Goal: Task Accomplishment & Management: Use online tool/utility

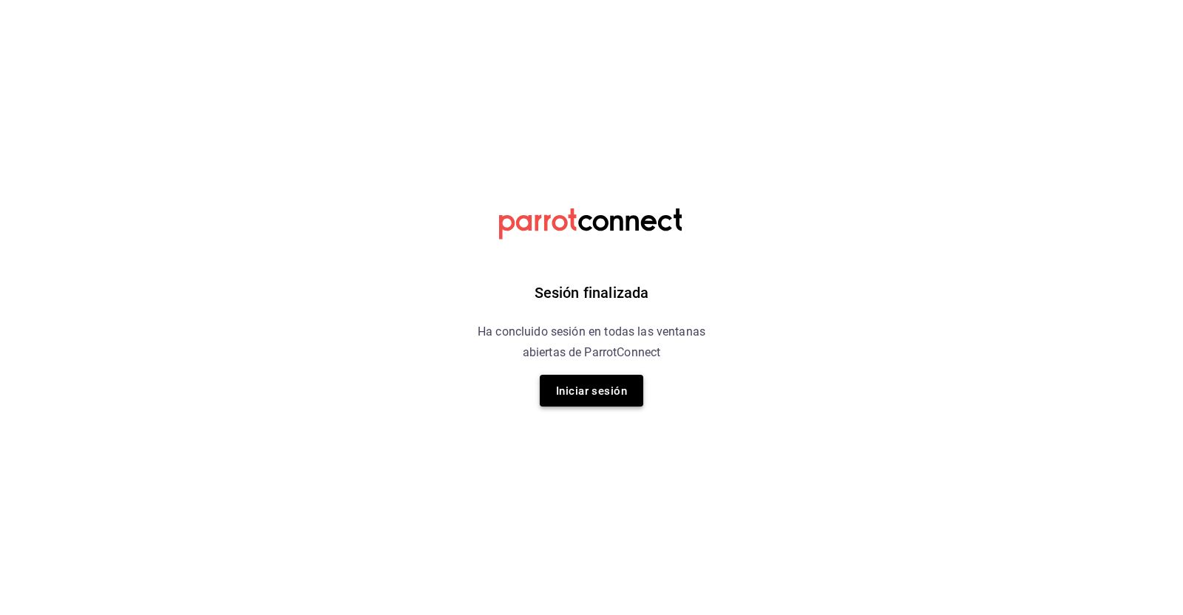
click at [580, 397] on font "Iniciar sesión" at bounding box center [591, 391] width 71 height 20
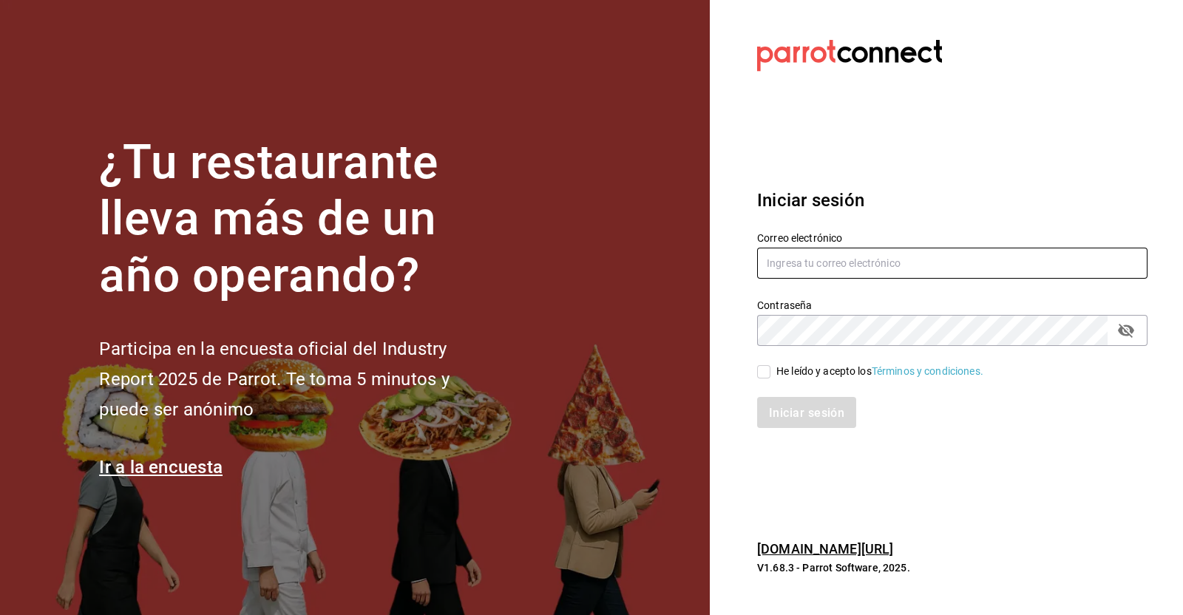
click at [898, 260] on input "text" at bounding box center [952, 263] width 390 height 31
type input "[EMAIL_ADDRESS][PERSON_NAME][DOMAIN_NAME]"
click at [762, 368] on input "He leído y acepto los Términos y condiciones." at bounding box center [763, 371] width 13 height 13
checkbox input "true"
click at [792, 416] on font "Iniciar sesión" at bounding box center [807, 413] width 75 height 14
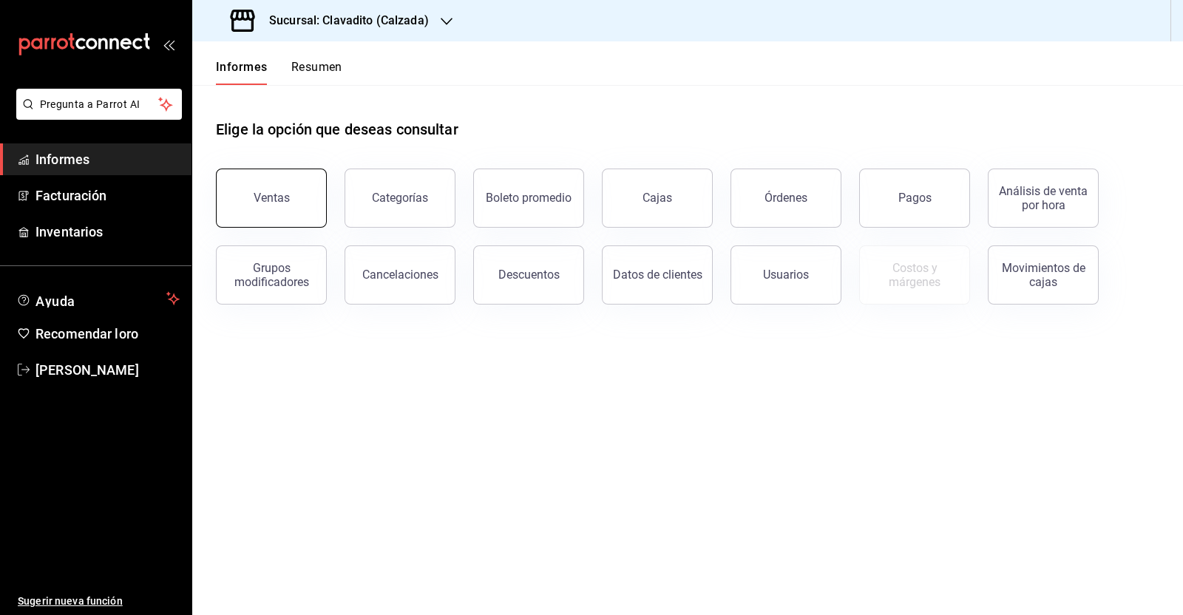
click at [298, 191] on button "Ventas" at bounding box center [271, 198] width 111 height 59
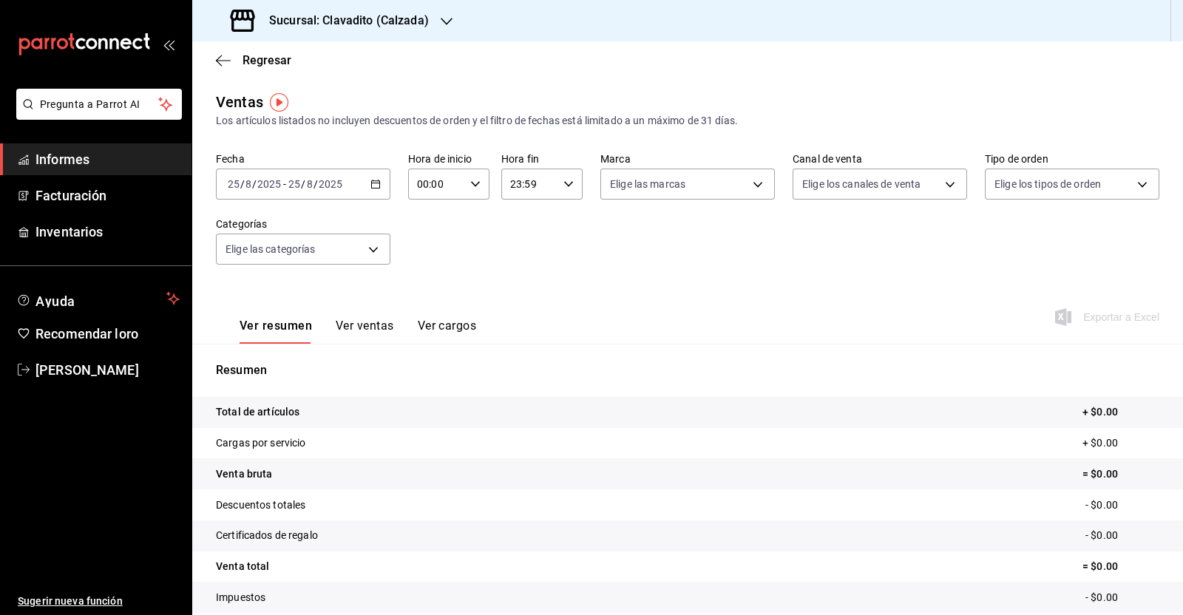
click at [379, 185] on div "2025-08-25 25 / 8 / 2025 - 2025-08-25 25 / 8 / 2025" at bounding box center [303, 184] width 175 height 31
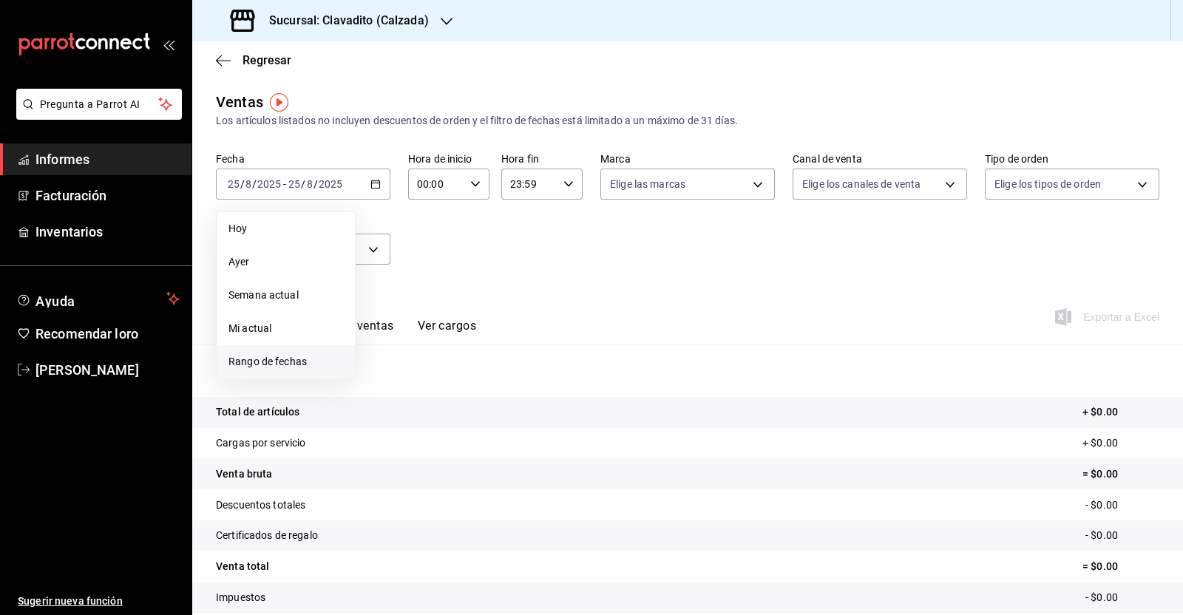
click at [291, 370] on li "Rango de fechas" at bounding box center [286, 361] width 138 height 33
click at [495, 270] on button "1" at bounding box center [491, 282] width 26 height 27
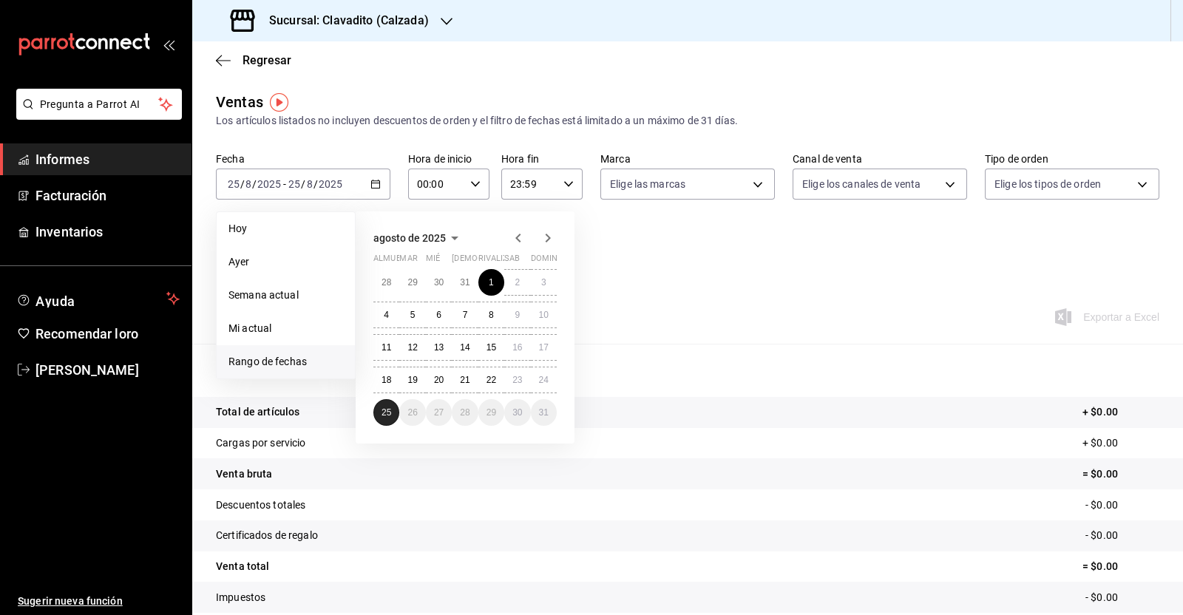
click at [378, 418] on button "25" at bounding box center [386, 412] width 26 height 27
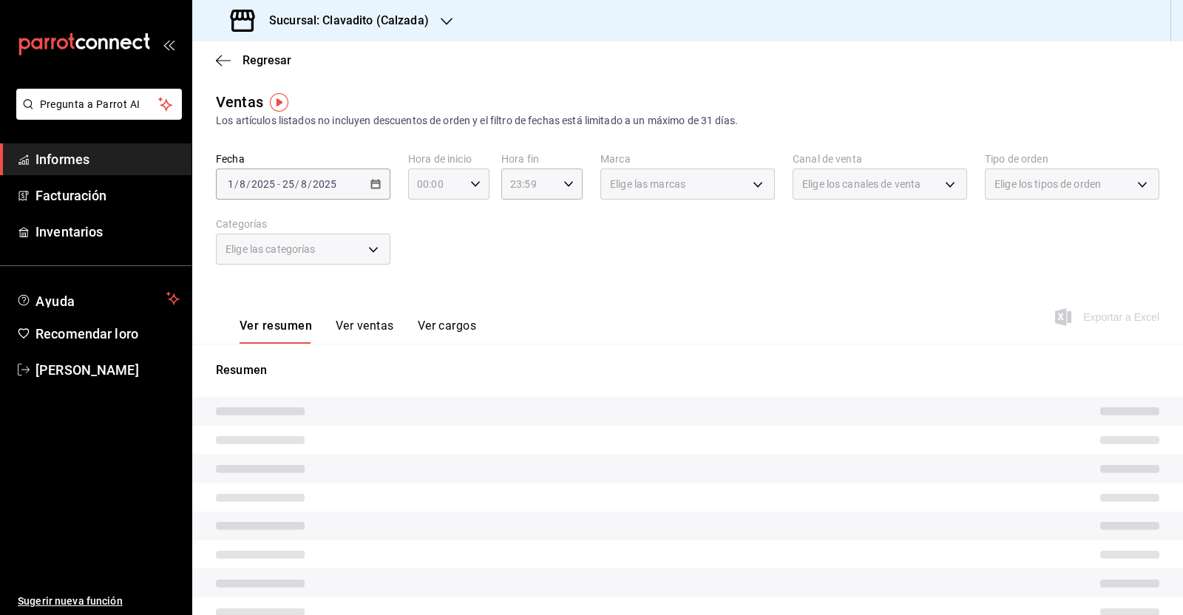
click at [472, 187] on icon "button" at bounding box center [475, 184] width 10 height 10
click at [429, 310] on font "05" at bounding box center [425, 308] width 12 height 12
type input "05:00"
click at [558, 185] on div at bounding box center [591, 307] width 1183 height 615
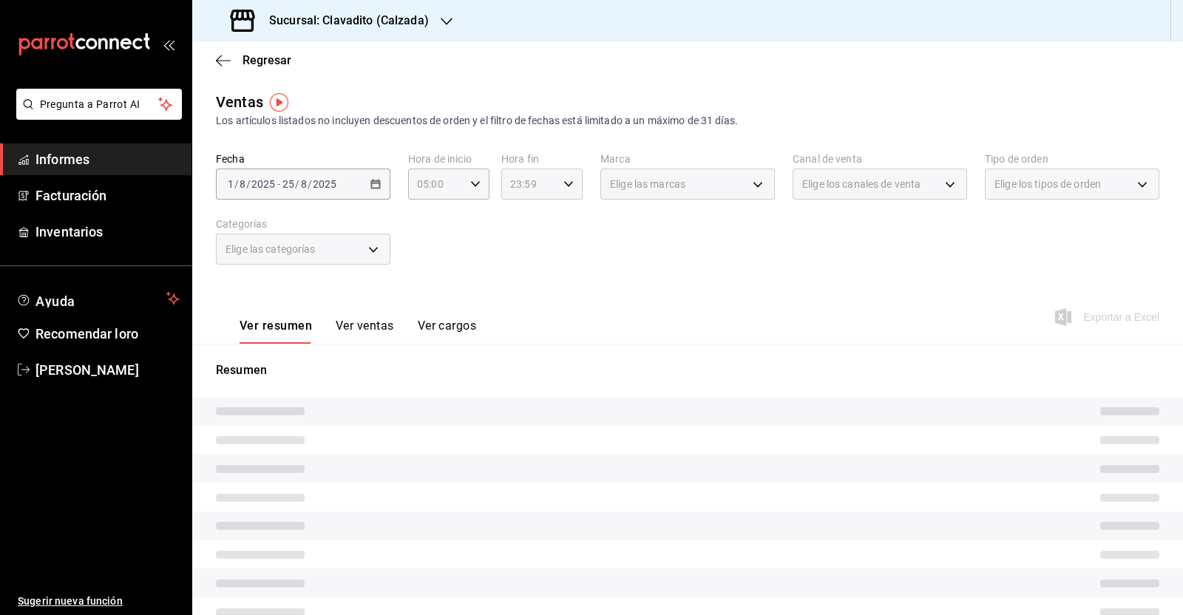
click at [567, 188] on icon "button" at bounding box center [569, 184] width 10 height 10
click at [517, 301] on font "05" at bounding box center [517, 302] width 12 height 12
click at [552, 216] on font "00" at bounding box center [557, 222] width 12 height 12
type input "05:00"
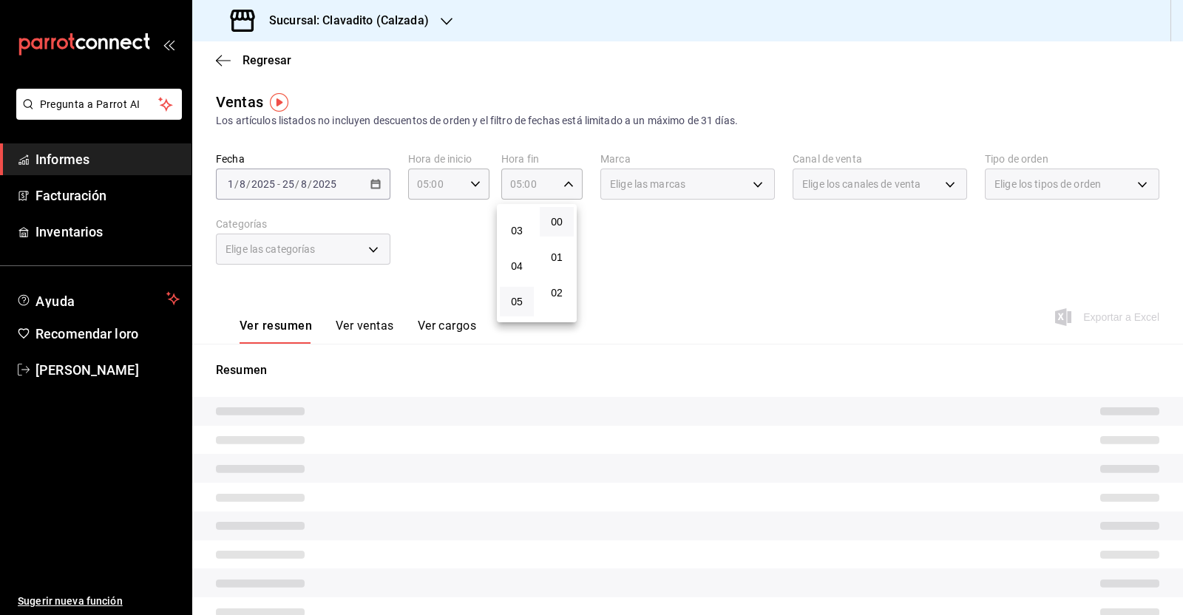
click at [720, 303] on div at bounding box center [591, 307] width 1183 height 615
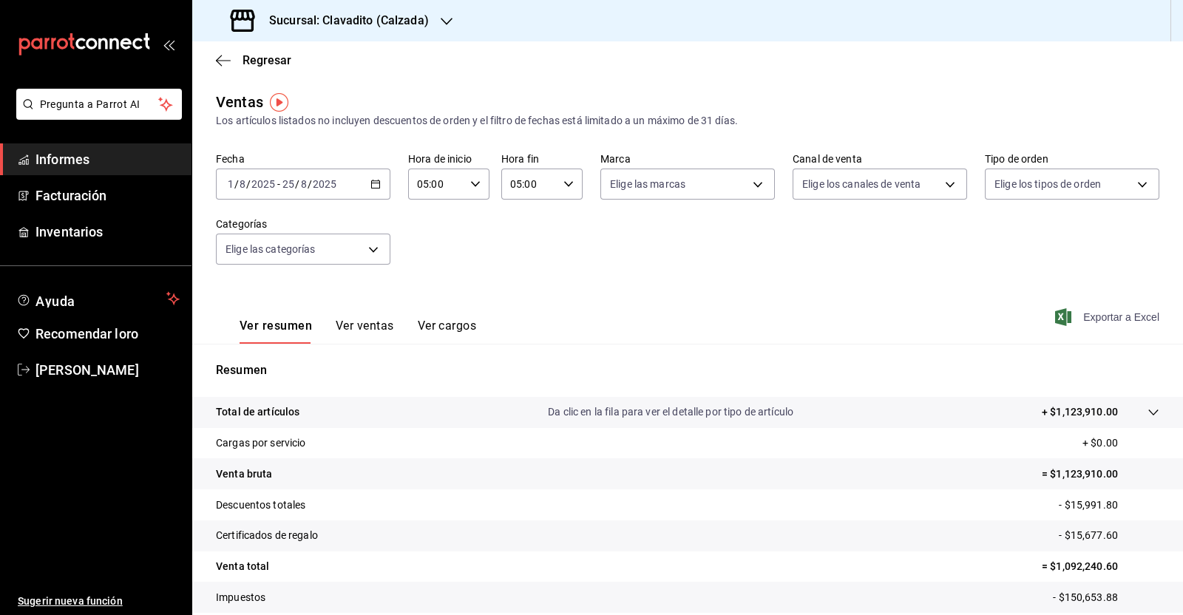
click at [1108, 322] on font "Exportar a Excel" at bounding box center [1121, 317] width 76 height 12
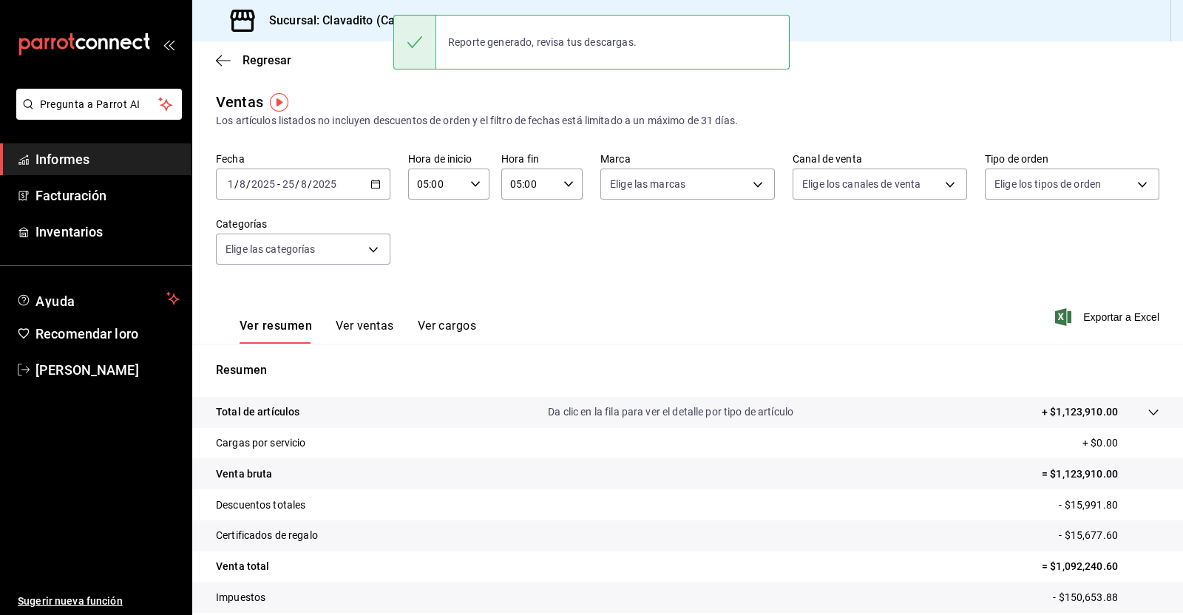
click at [225, 51] on div "Regresar" at bounding box center [687, 60] width 991 height 38
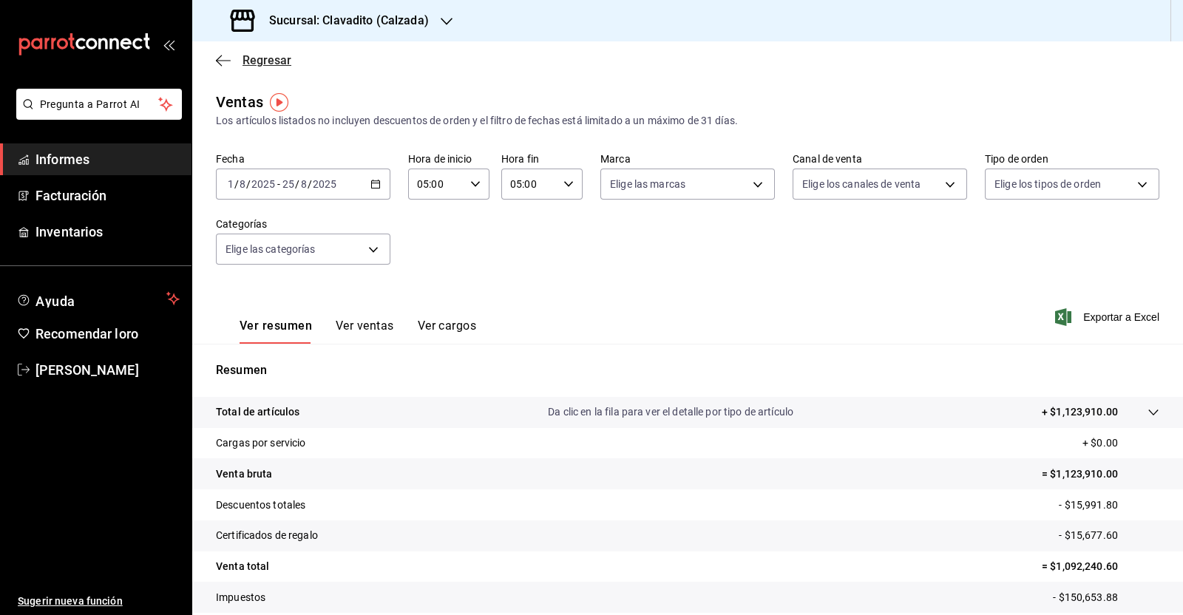
click at [222, 58] on icon "button" at bounding box center [223, 60] width 15 height 13
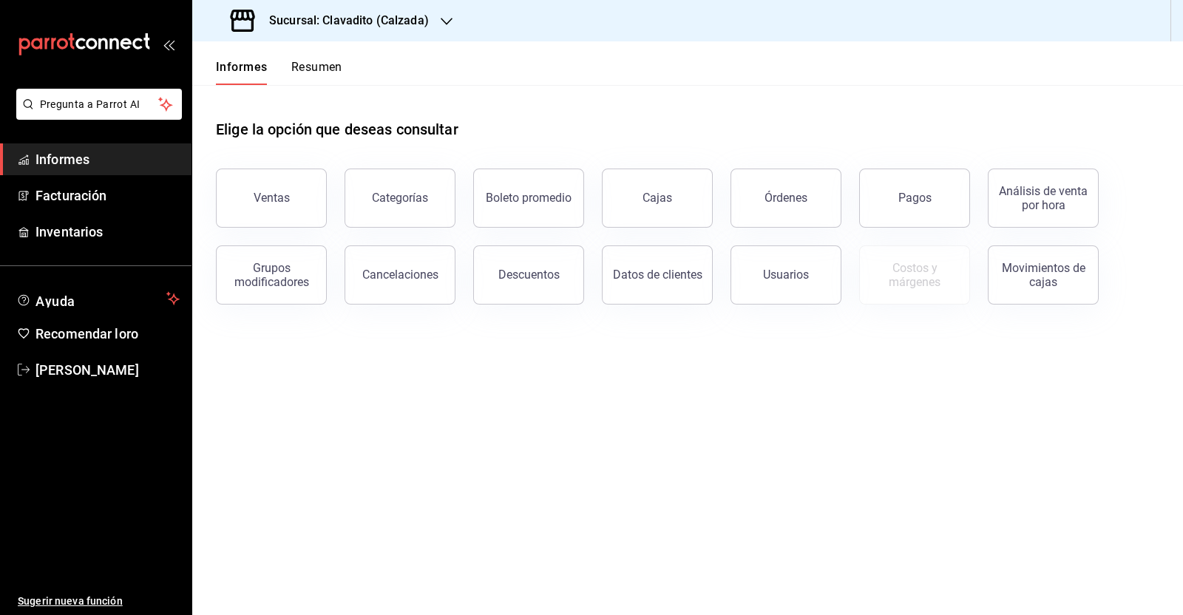
click at [930, 203] on button "Pagos" at bounding box center [914, 198] width 111 height 59
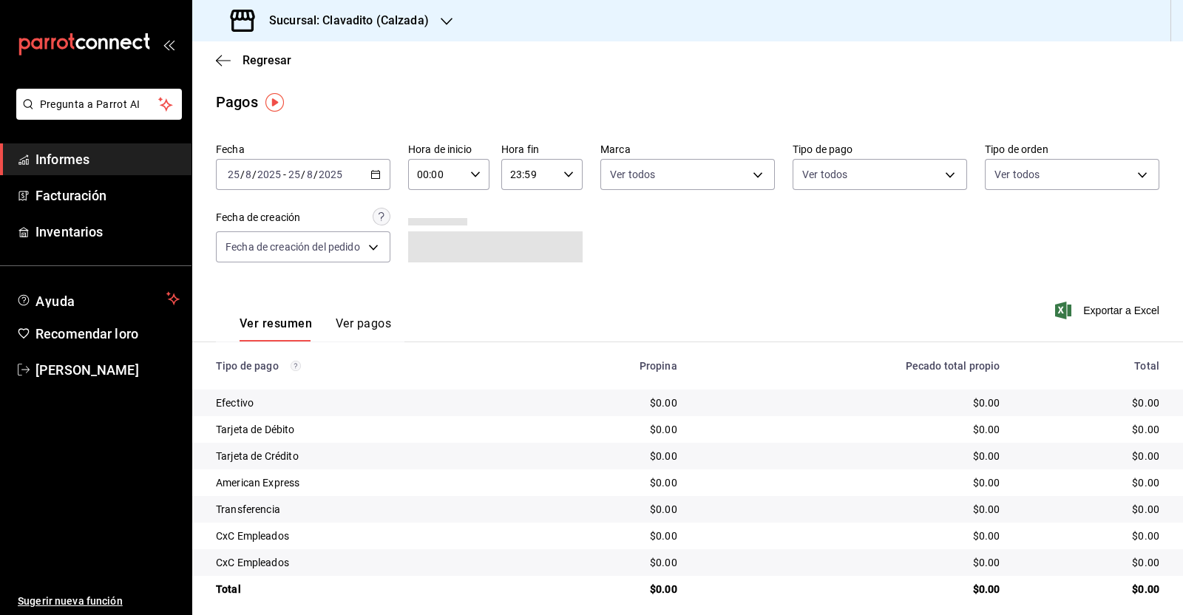
click at [376, 172] on icon "button" at bounding box center [376, 174] width 10 height 10
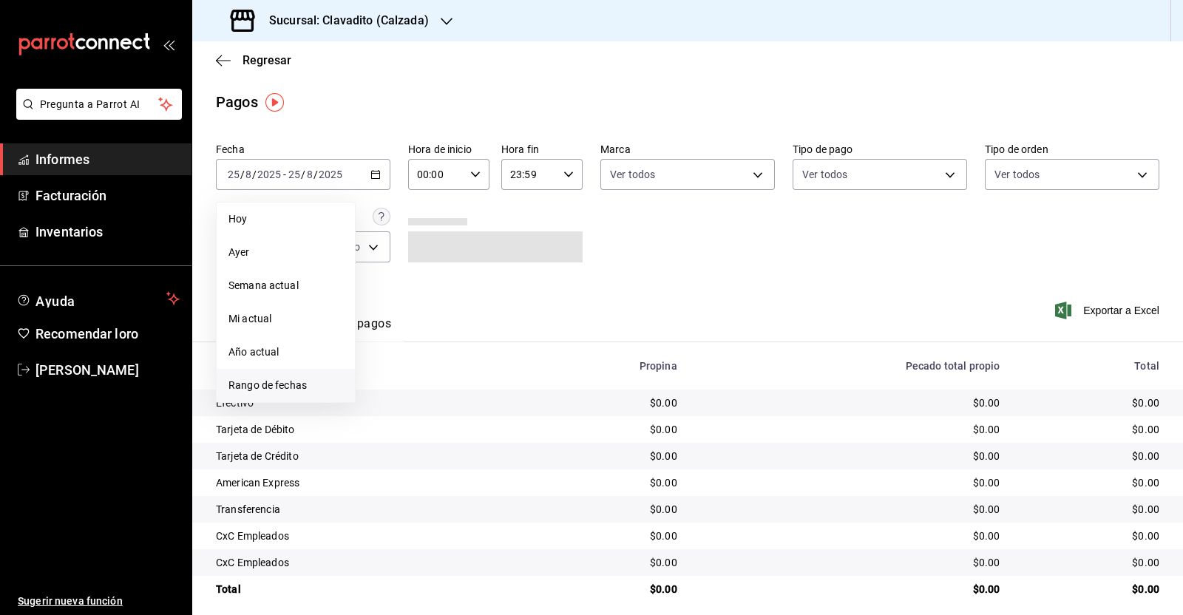
click at [302, 375] on li "Rango de fechas" at bounding box center [286, 385] width 138 height 33
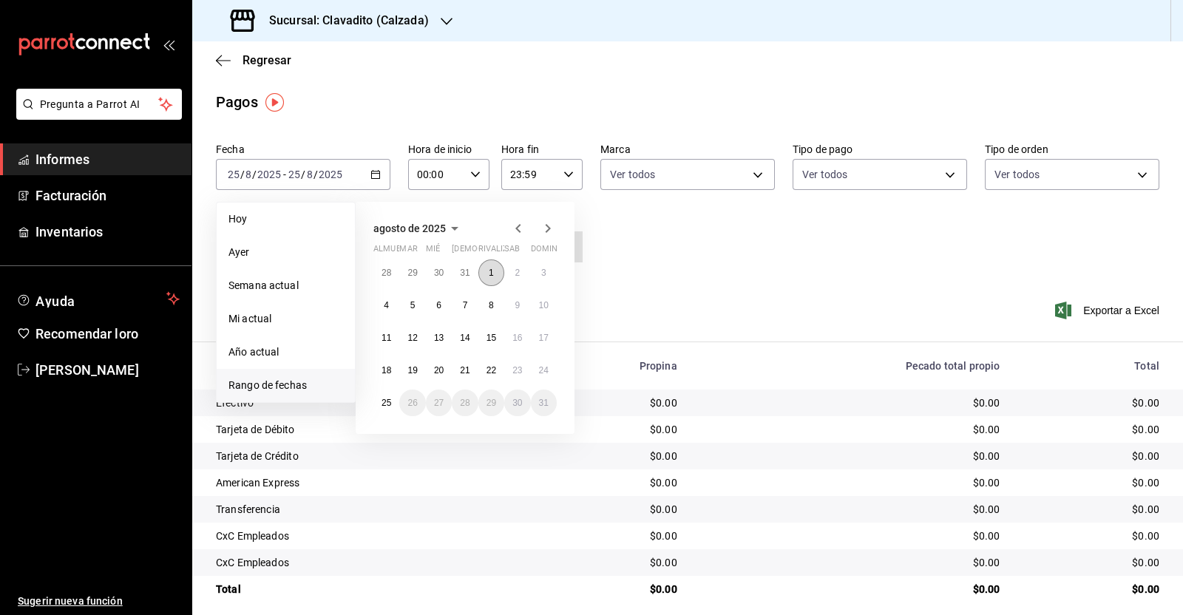
click at [496, 268] on button "1" at bounding box center [491, 273] width 26 height 27
click at [385, 404] on font "25" at bounding box center [387, 403] width 10 height 10
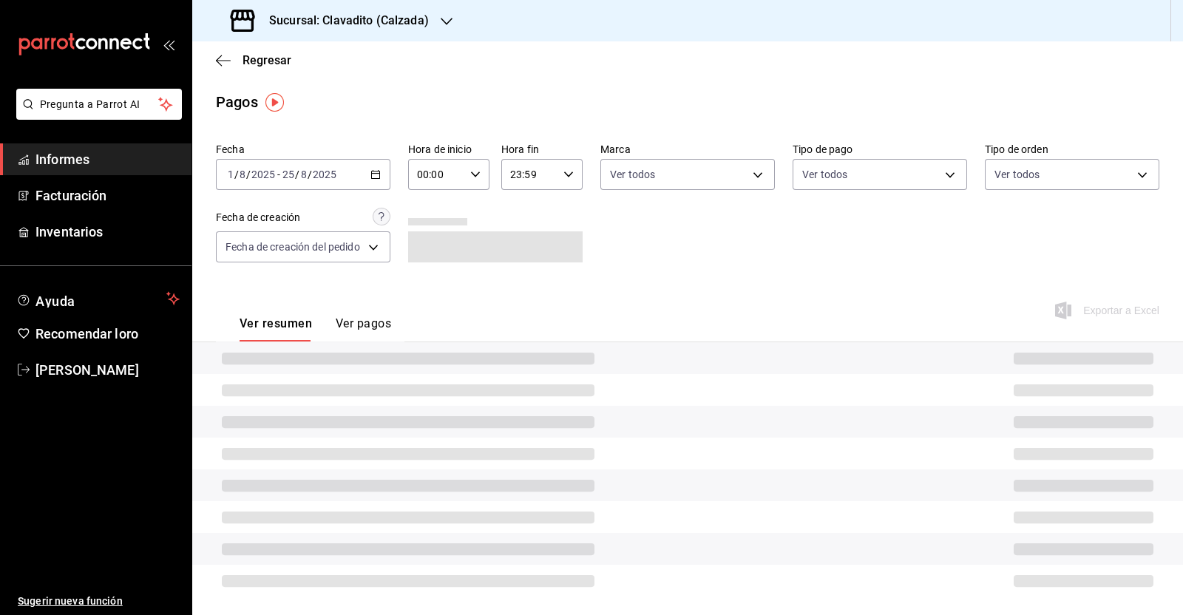
click at [469, 168] on div "00:00 Hora de inicio" at bounding box center [448, 174] width 81 height 31
click at [427, 297] on font "05" at bounding box center [428, 298] width 12 height 12
type input "05:00"
click at [570, 175] on div at bounding box center [591, 307] width 1183 height 615
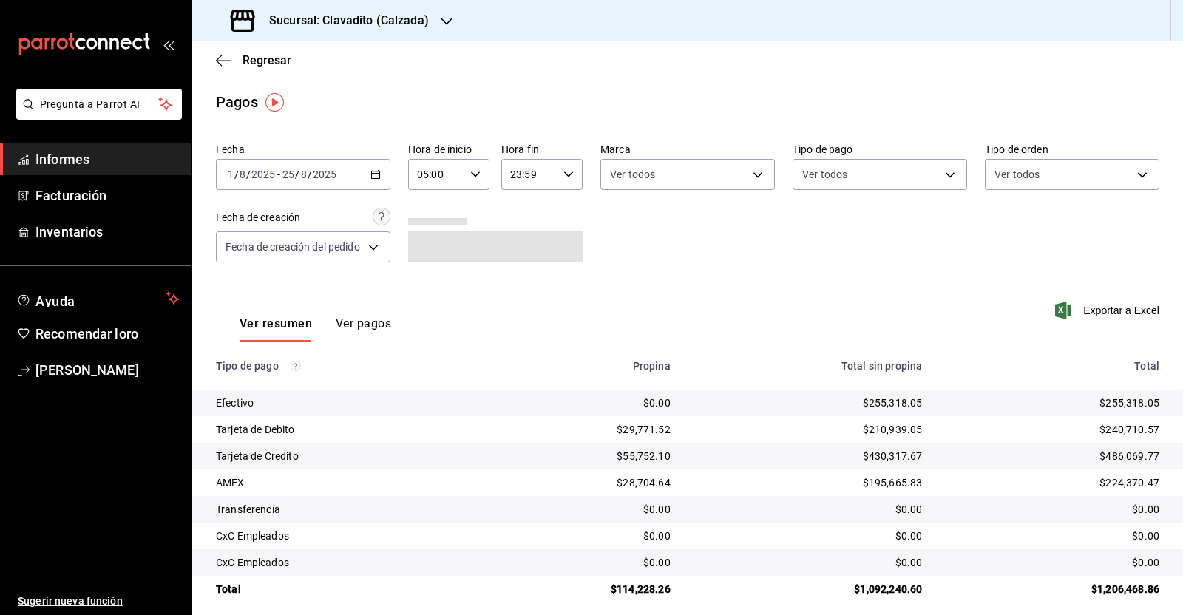
click at [564, 175] on icon "button" at bounding box center [569, 174] width 10 height 10
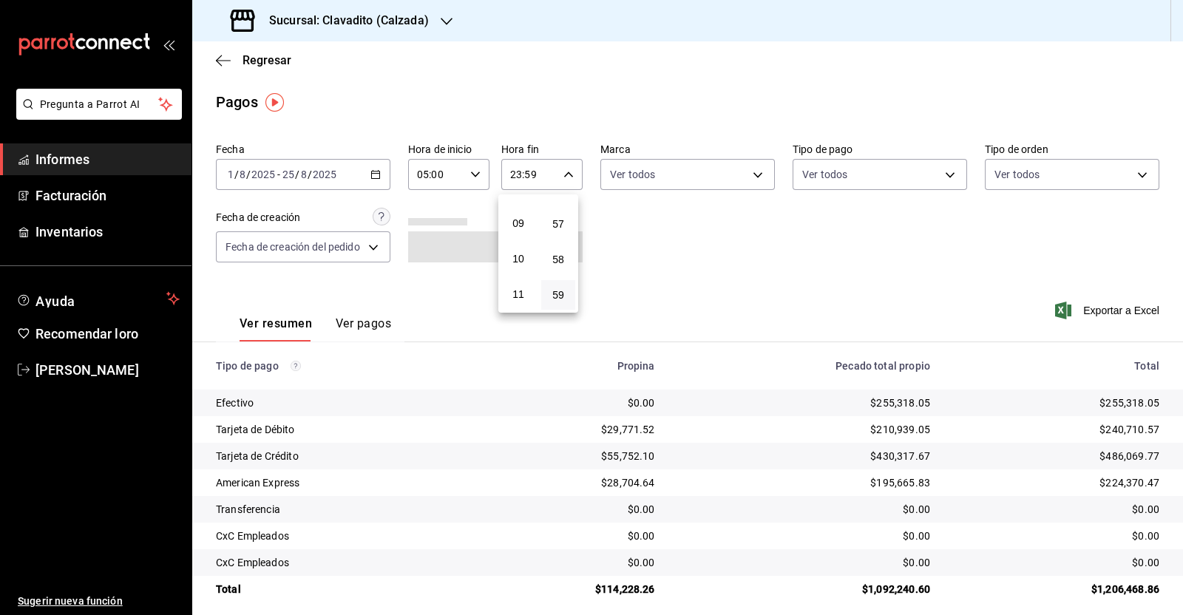
scroll to position [190, 0]
drag, startPoint x: 523, startPoint y: 201, endPoint x: 545, endPoint y: 245, distance: 49.0
click at [524, 201] on font "05" at bounding box center [519, 200] width 12 height 12
click at [559, 218] on font "00" at bounding box center [558, 212] width 12 height 12
type input "05:00"
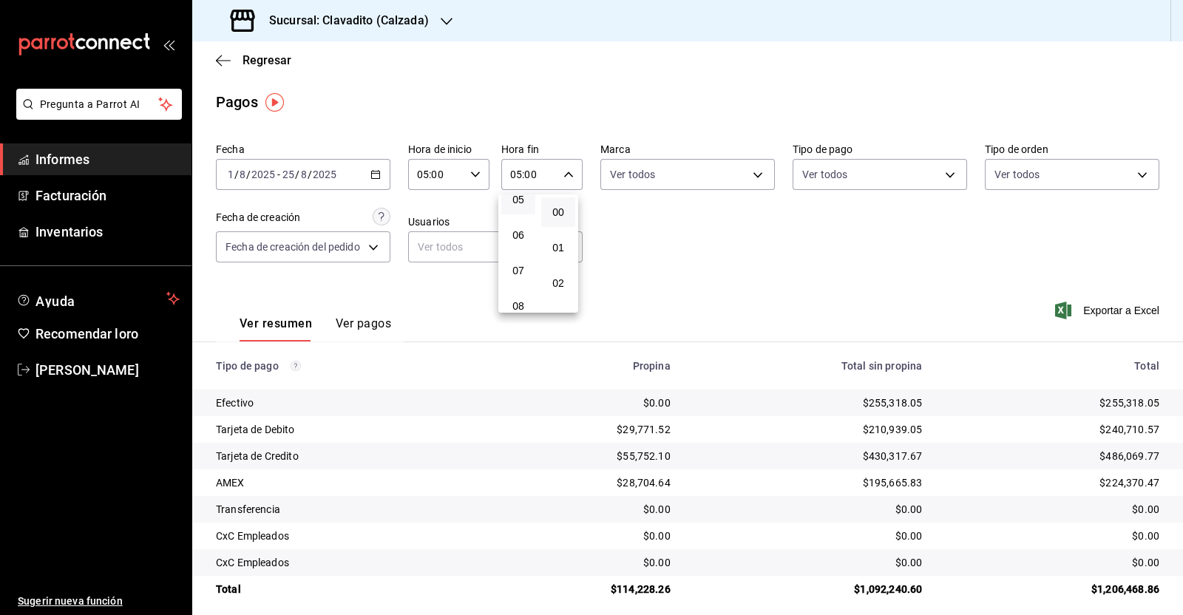
click at [638, 242] on div at bounding box center [591, 307] width 1183 height 615
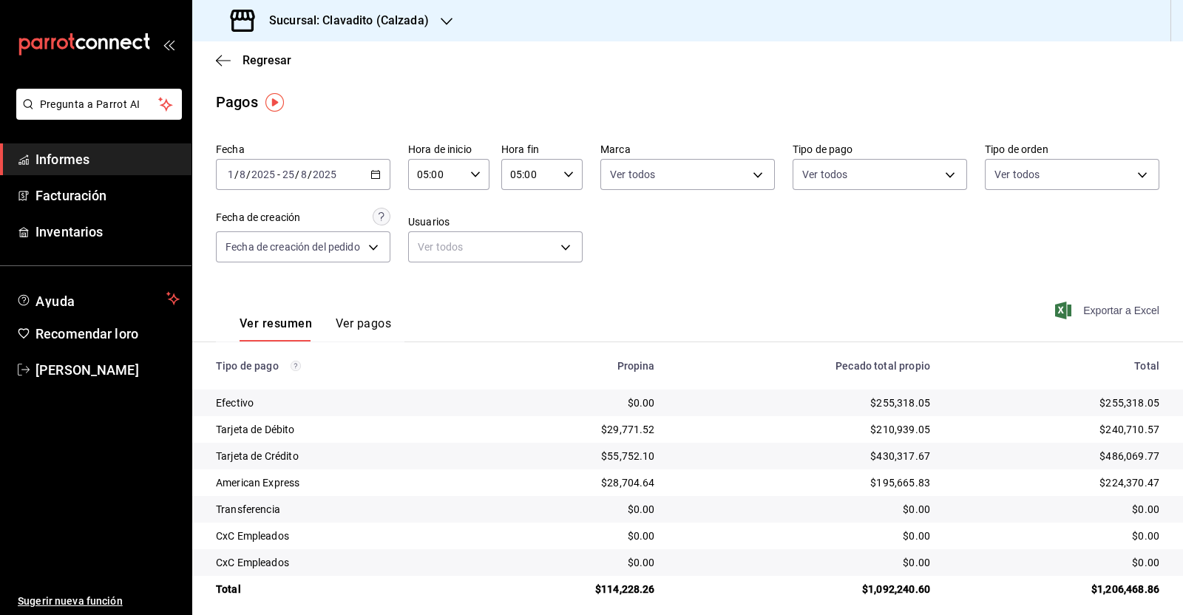
click at [1095, 317] on font "Exportar a Excel" at bounding box center [1121, 311] width 76 height 12
click at [224, 57] on icon "button" at bounding box center [223, 60] width 15 height 13
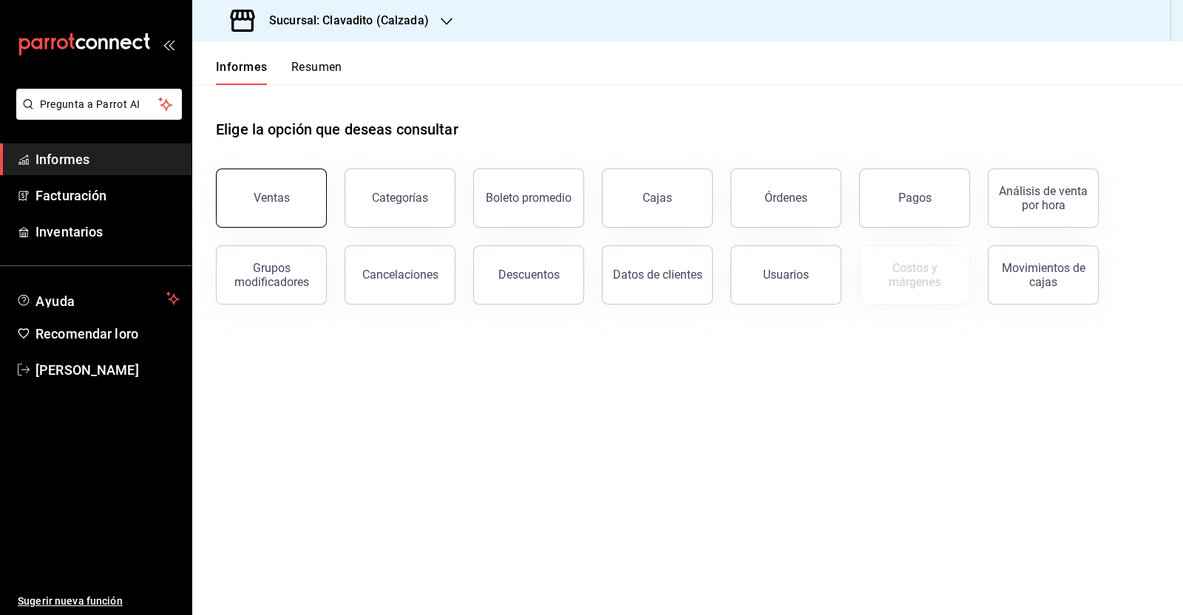
click at [290, 194] on button "Ventas" at bounding box center [271, 198] width 111 height 59
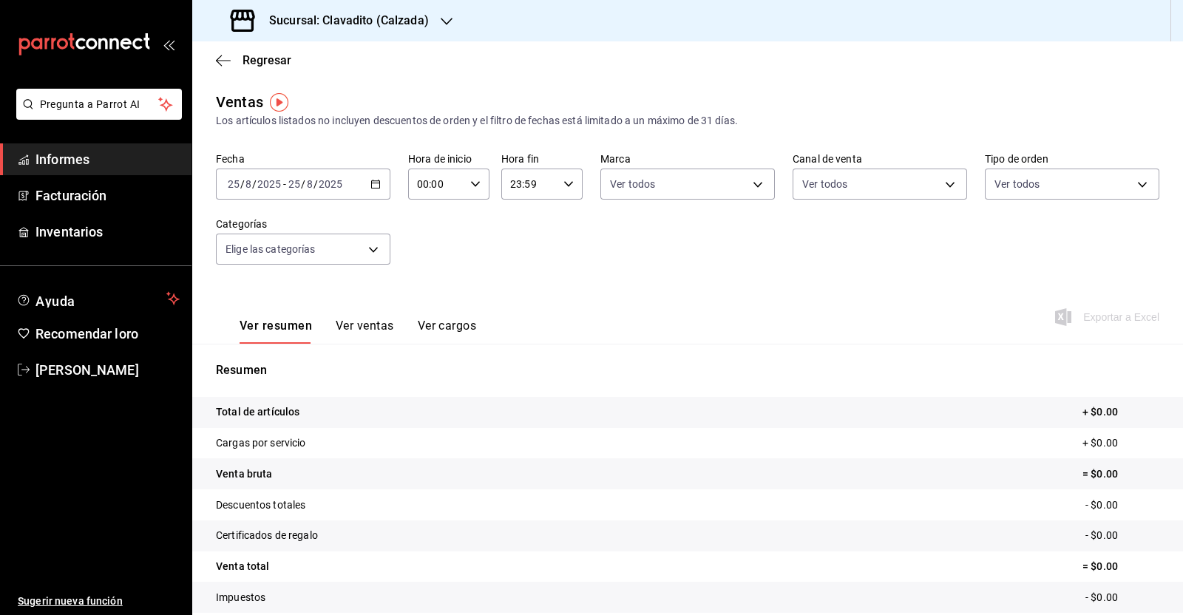
click at [371, 186] on icon "button" at bounding box center [376, 184] width 10 height 10
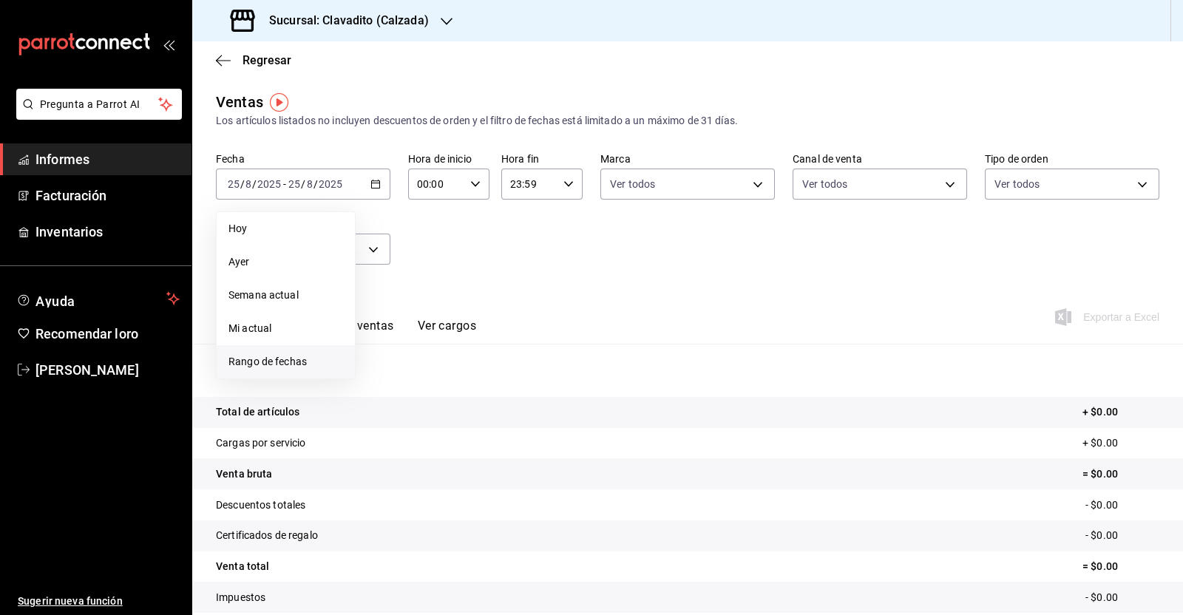
click at [297, 356] on font "Rango de fechas" at bounding box center [268, 362] width 78 height 12
click at [484, 274] on button "1" at bounding box center [491, 282] width 26 height 27
click at [387, 412] on abbr "25" at bounding box center [387, 412] width 10 height 10
click at [483, 273] on button "1" at bounding box center [491, 282] width 26 height 27
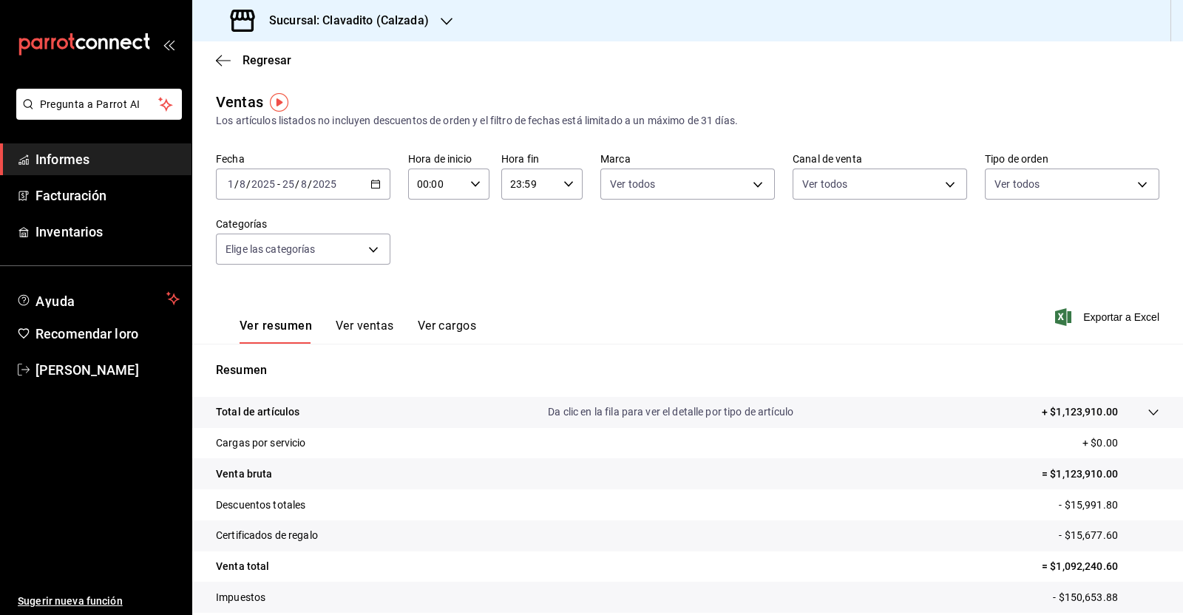
click at [470, 180] on icon "button" at bounding box center [475, 184] width 10 height 10
click at [424, 304] on font "05" at bounding box center [425, 308] width 12 height 12
type input "05:00"
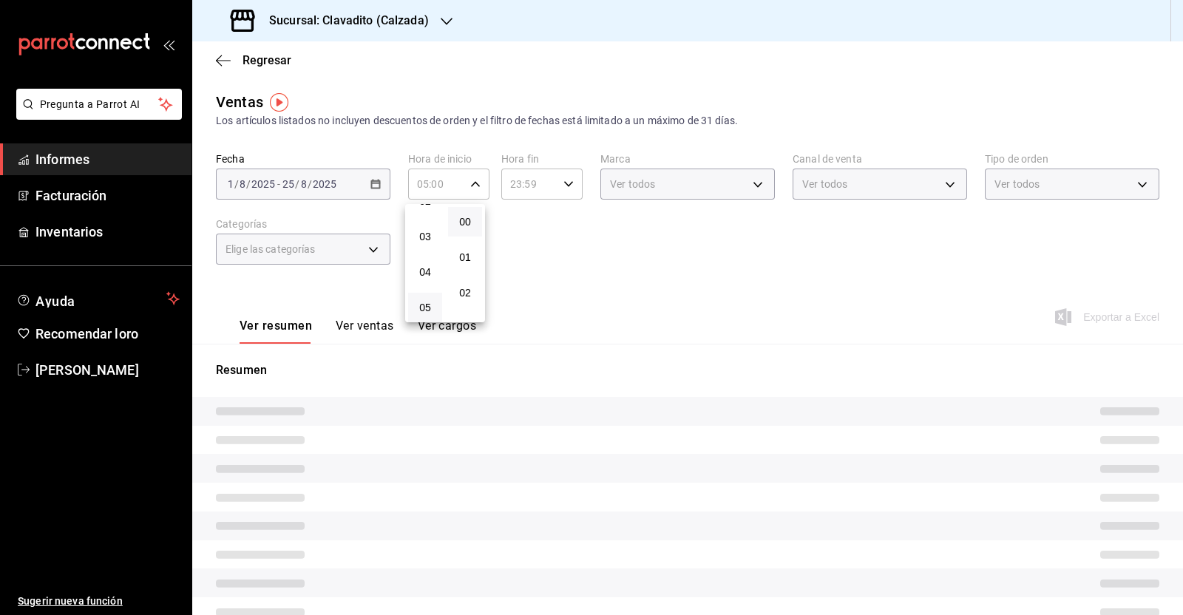
click at [564, 186] on div at bounding box center [591, 307] width 1183 height 615
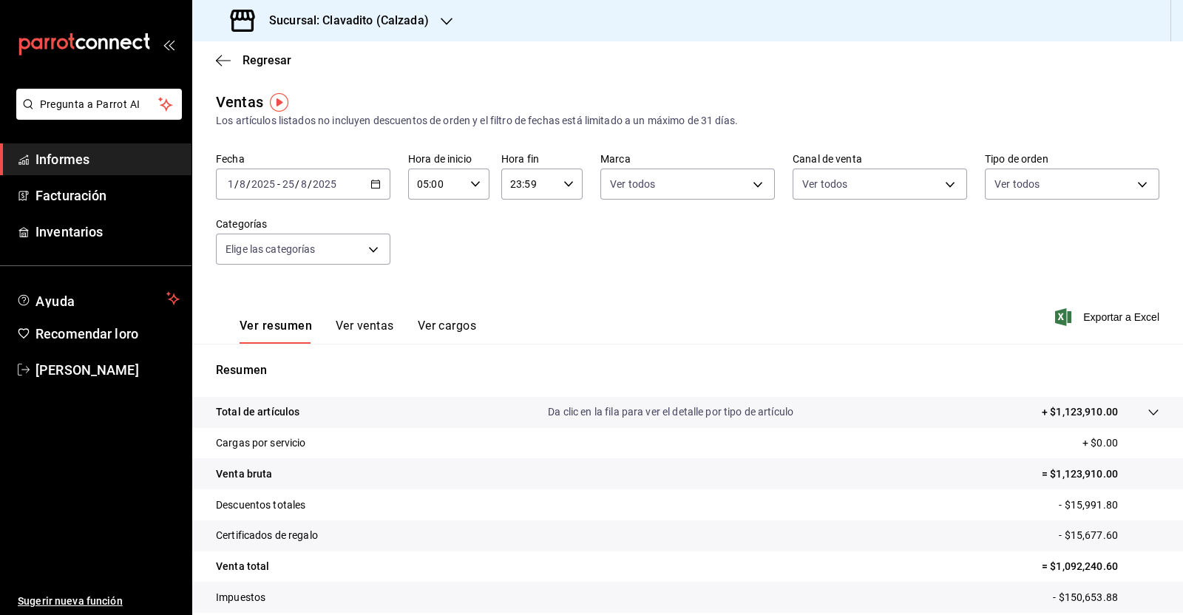
click at [564, 185] on \(Stroke\) "button" at bounding box center [568, 183] width 9 height 5
click at [518, 300] on font "05" at bounding box center [517, 302] width 12 height 12
click at [563, 214] on button "00" at bounding box center [557, 222] width 34 height 30
type input "05:00"
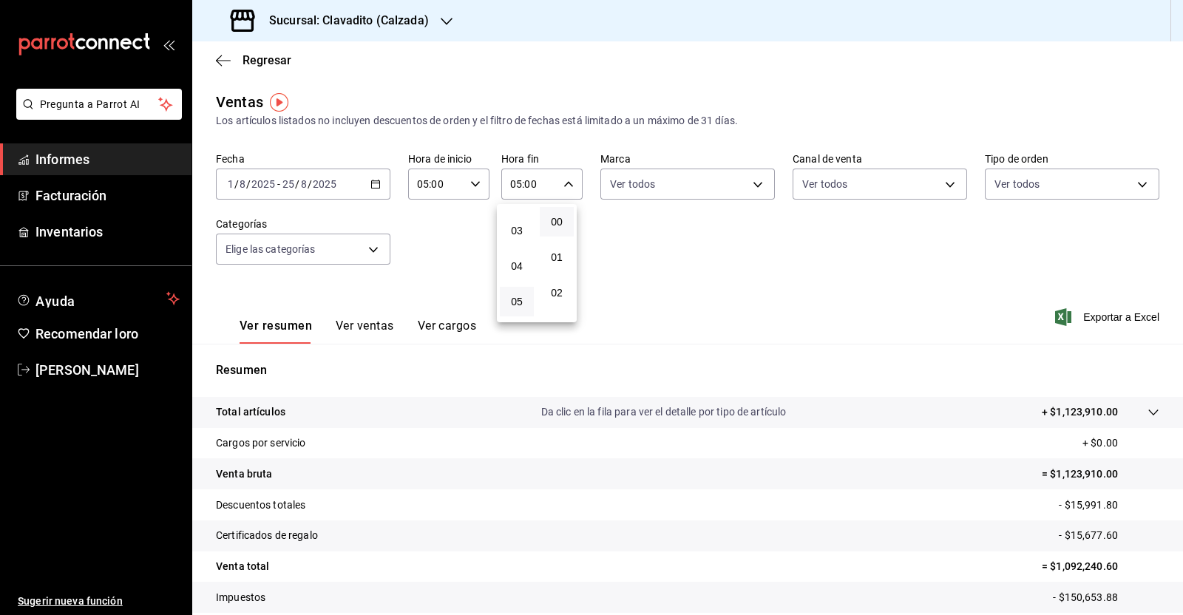
click at [643, 275] on div at bounding box center [591, 307] width 1183 height 615
click at [1109, 314] on font "Exportar a Excel" at bounding box center [1121, 317] width 76 height 12
click at [433, 22] on div "Sucursal: Clavadito (Calzada)" at bounding box center [331, 20] width 254 height 41
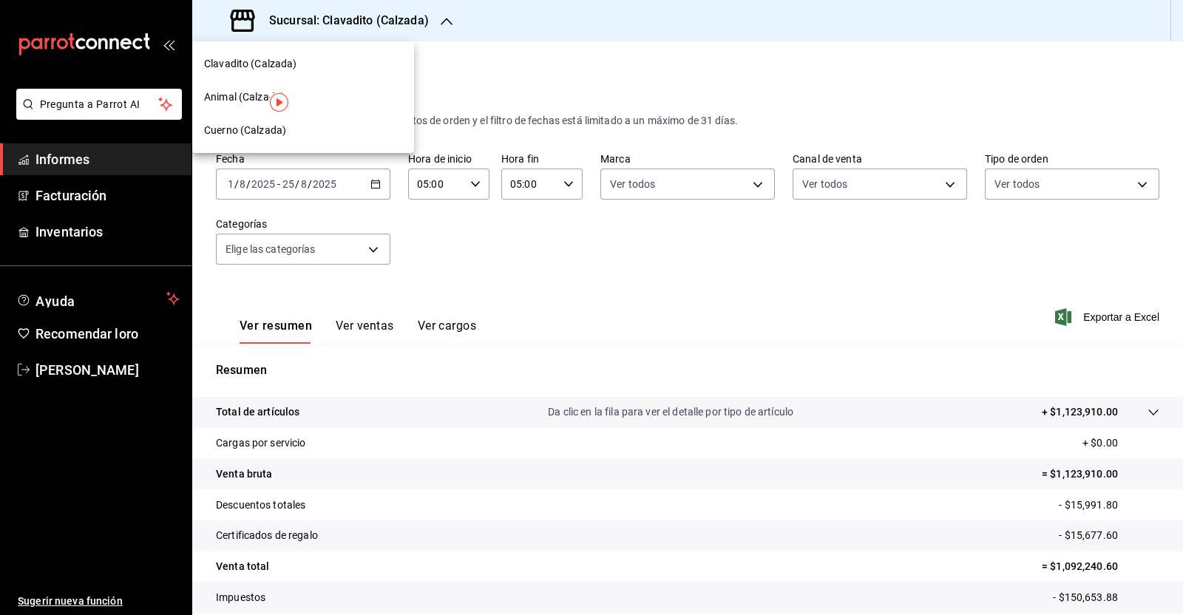
click at [232, 91] on font "Animal (Calzada)" at bounding box center [244, 97] width 81 height 12
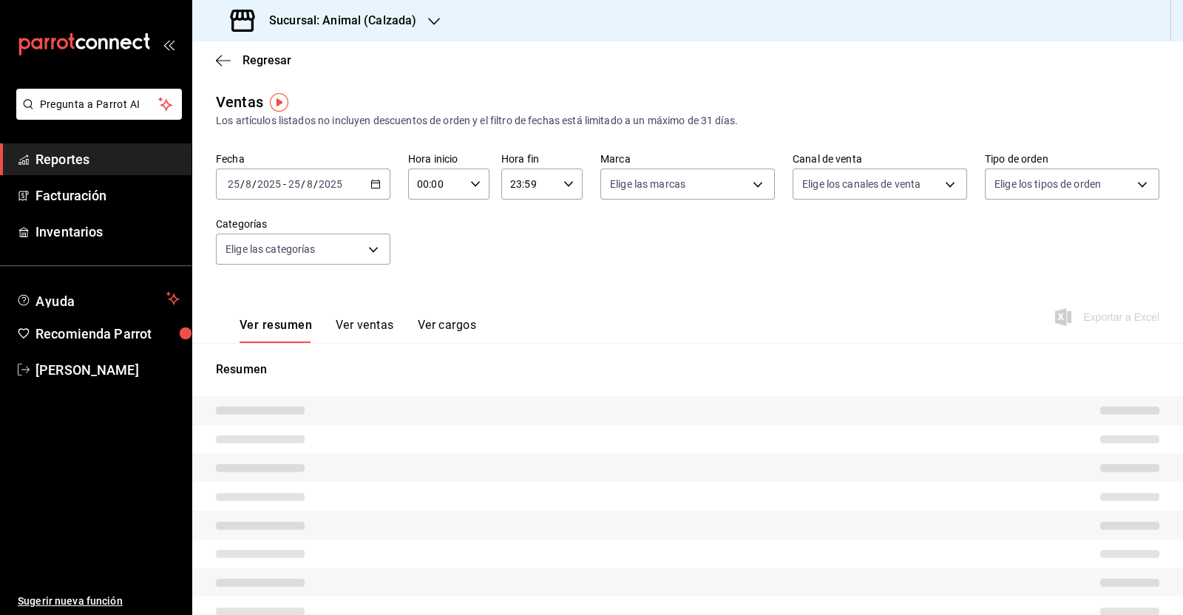
type input "05:00"
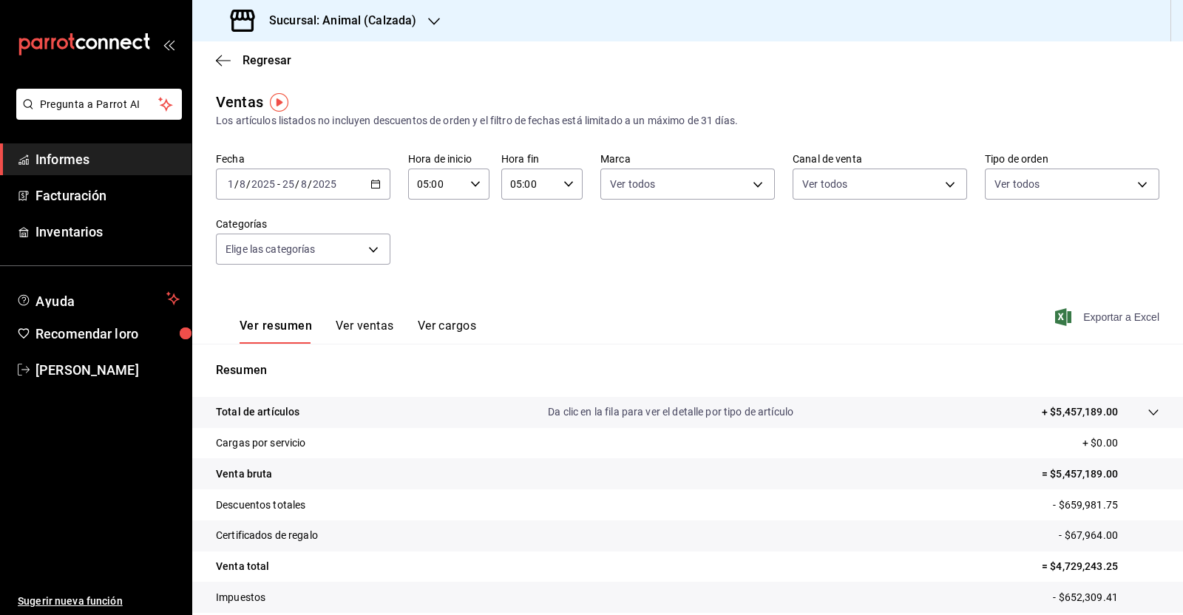
click at [1128, 318] on font "Exportar a Excel" at bounding box center [1121, 317] width 76 height 12
click at [220, 57] on icon "button" at bounding box center [219, 60] width 6 height 11
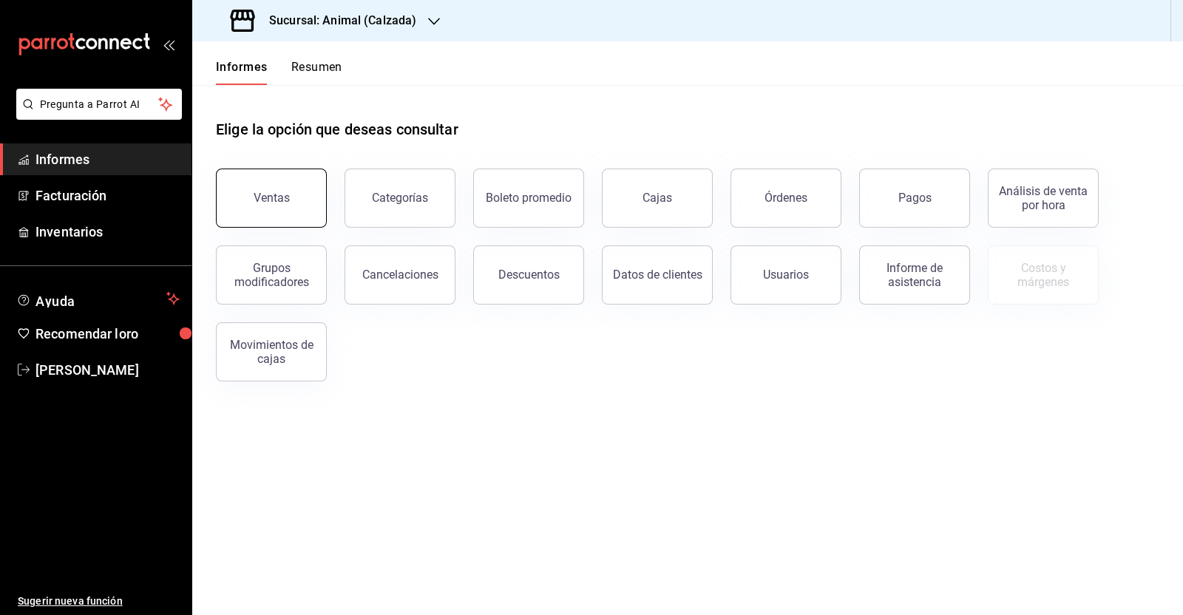
click at [266, 204] on button "Ventas" at bounding box center [271, 198] width 111 height 59
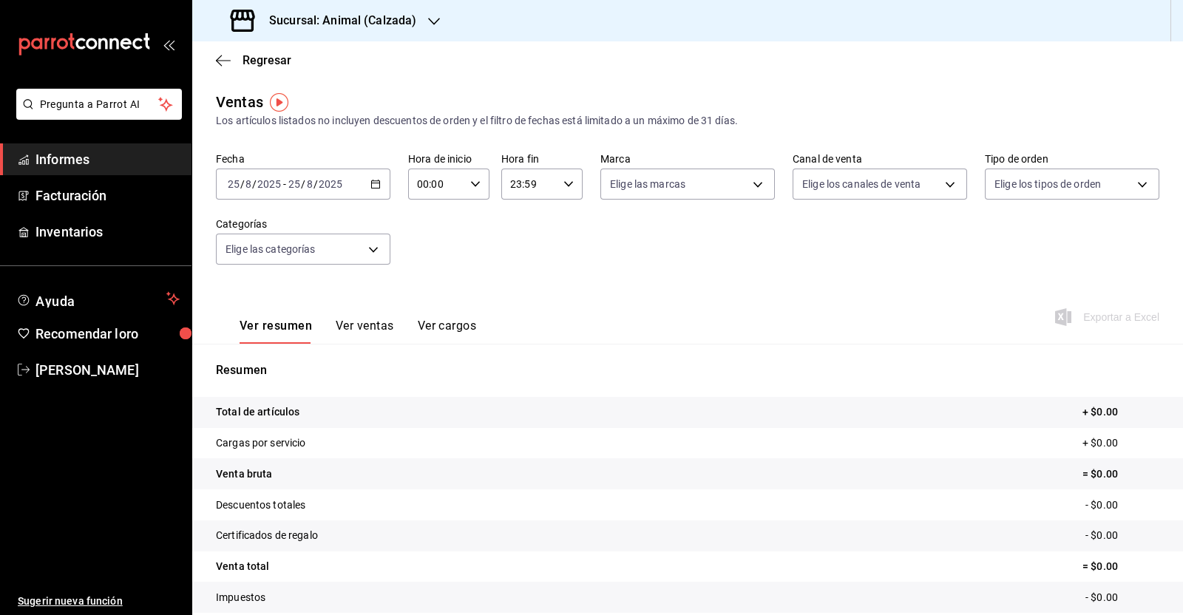
click at [371, 183] on icon "button" at bounding box center [376, 184] width 10 height 10
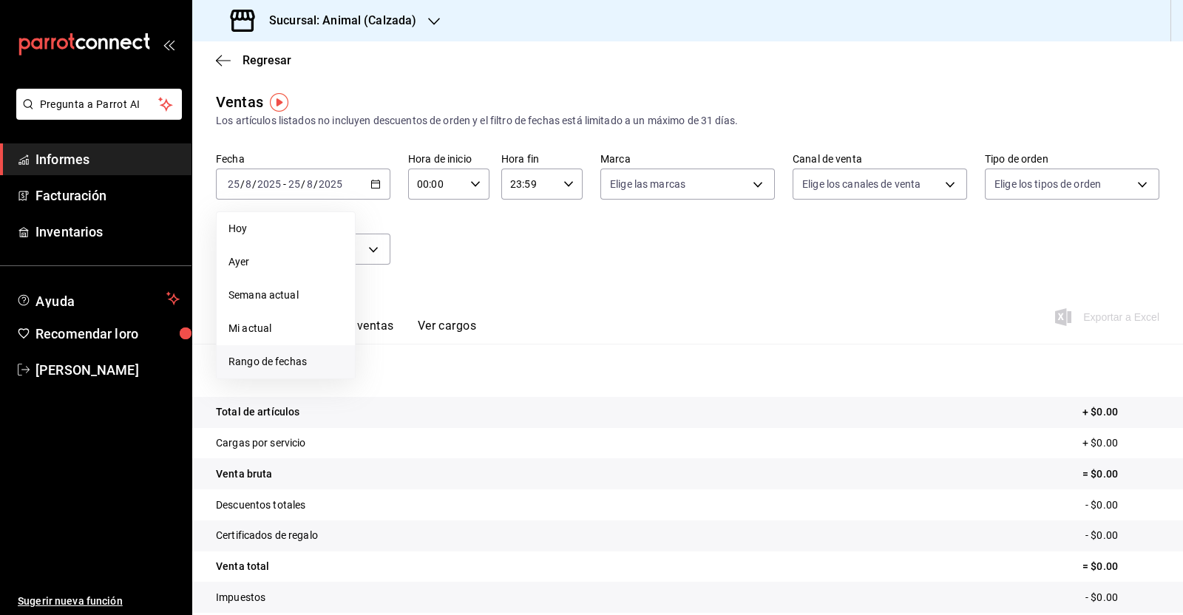
click at [305, 359] on font "Rango de fechas" at bounding box center [268, 362] width 78 height 12
click at [499, 275] on button "1" at bounding box center [491, 282] width 26 height 27
click at [385, 409] on abbr "25" at bounding box center [387, 412] width 10 height 10
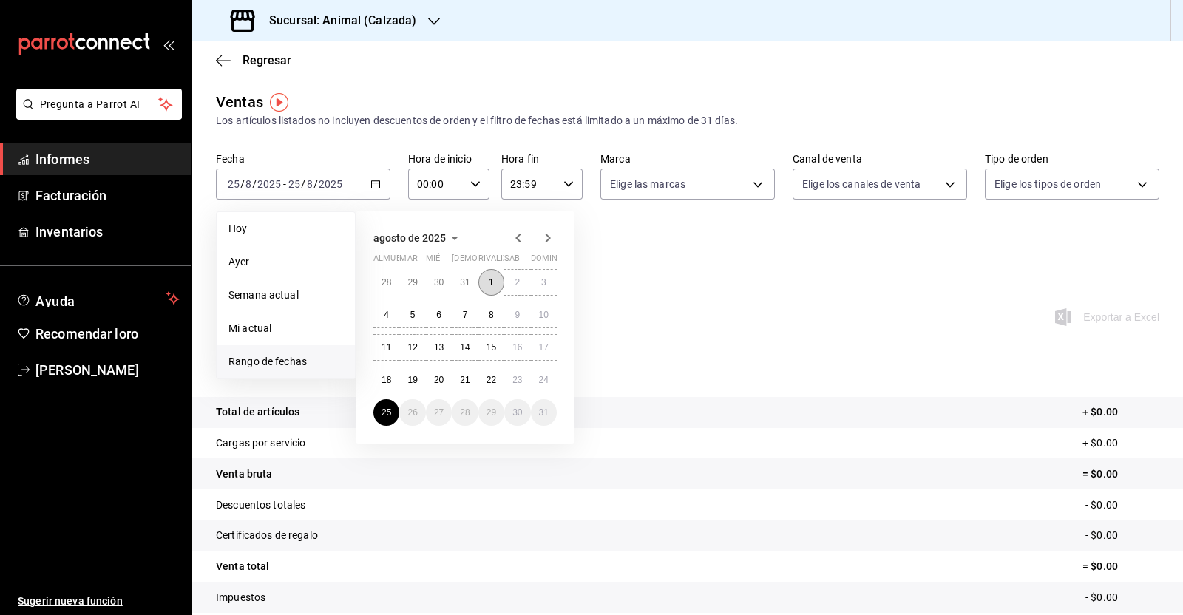
click at [498, 283] on button "1" at bounding box center [491, 282] width 26 height 27
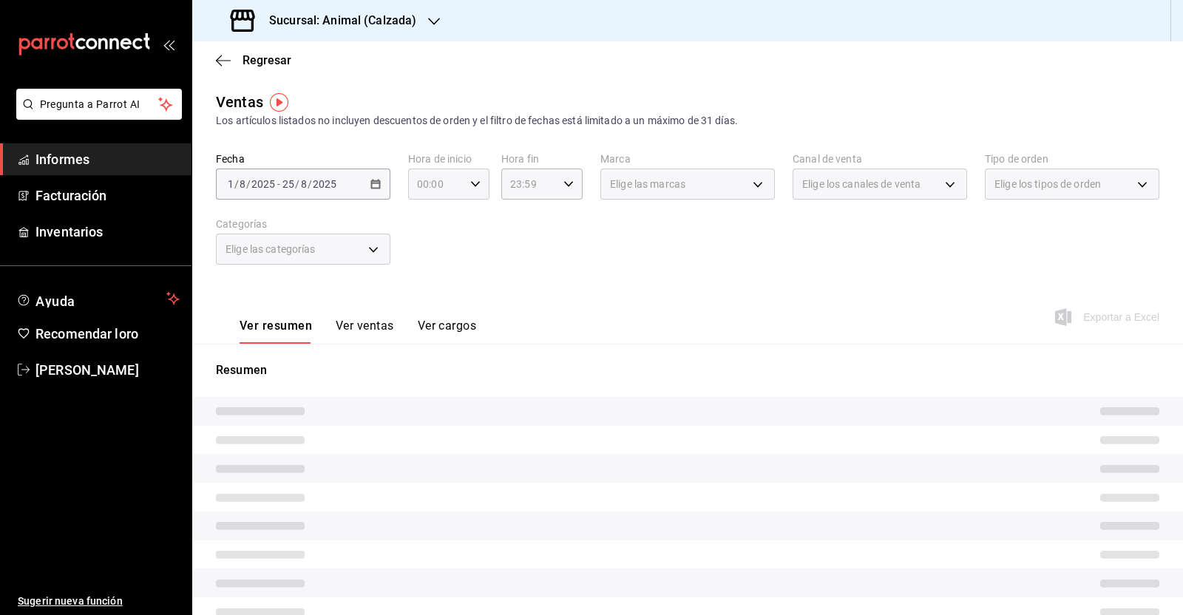
click at [470, 186] on icon "button" at bounding box center [475, 184] width 10 height 10
click at [430, 209] on button "05" at bounding box center [425, 215] width 34 height 30
type input "05:00"
click at [549, 188] on div at bounding box center [591, 307] width 1183 height 615
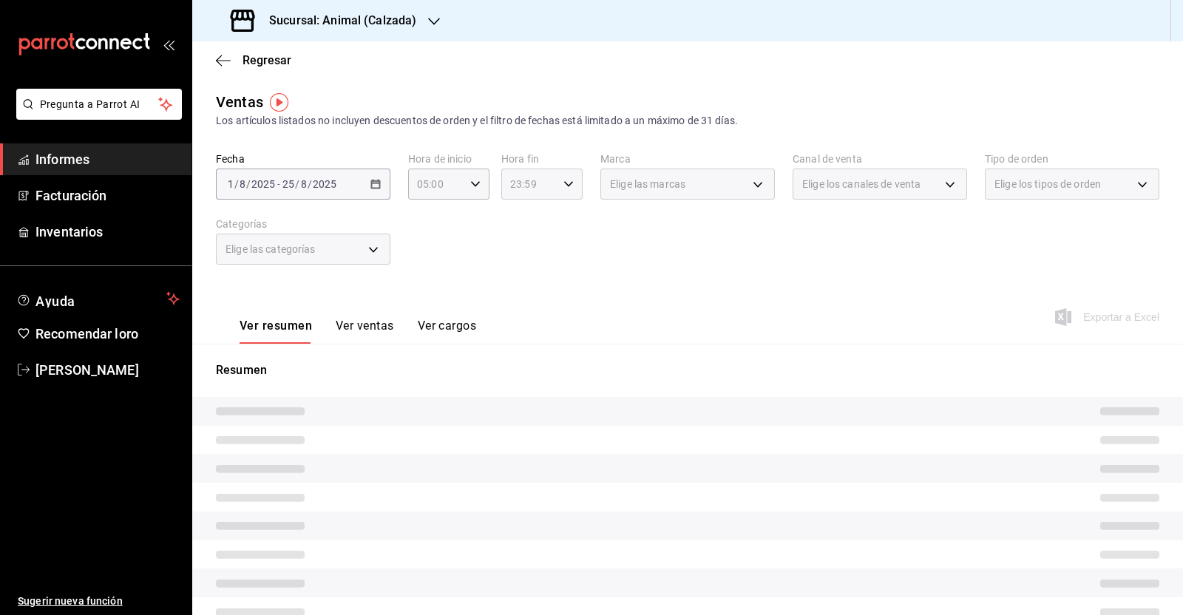
click at [567, 191] on div "23:59 Hora fin" at bounding box center [541, 184] width 81 height 31
click at [518, 294] on button "05" at bounding box center [517, 302] width 34 height 30
click at [562, 220] on span "00" at bounding box center [557, 222] width 16 height 12
type input "05:00"
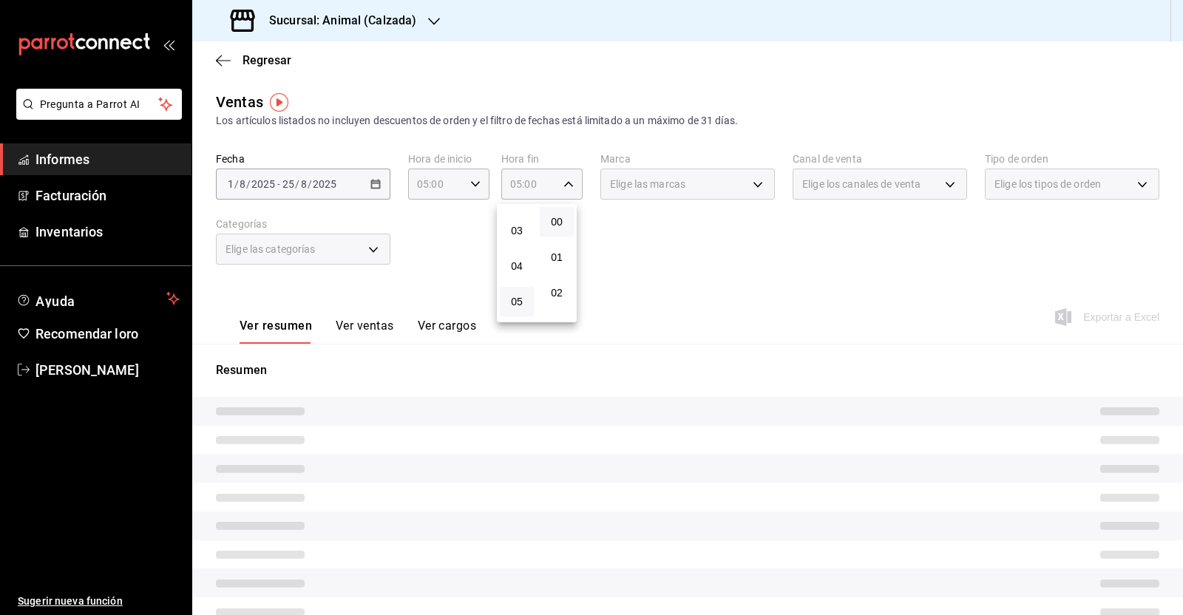
click at [681, 251] on div at bounding box center [591, 307] width 1183 height 615
click at [636, 241] on div "Fecha 2025-08-01 1 / 8 / 2025 - 2025-08-25 25 / 8 / 2025 Hora de inicio 05:00 H…" at bounding box center [688, 217] width 944 height 130
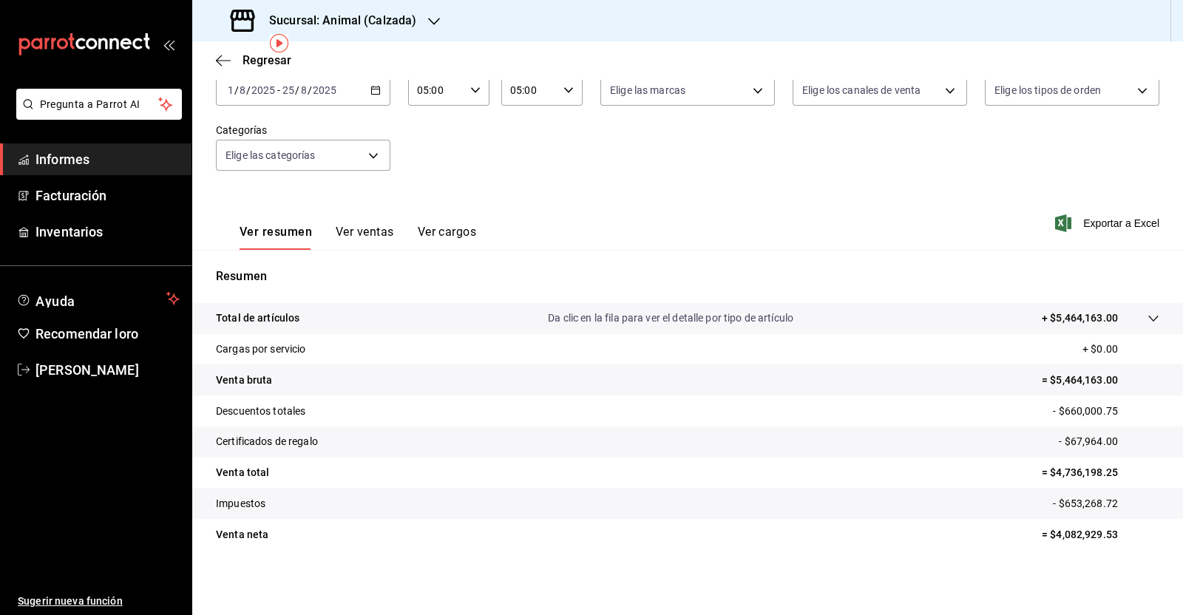
scroll to position [1, 0]
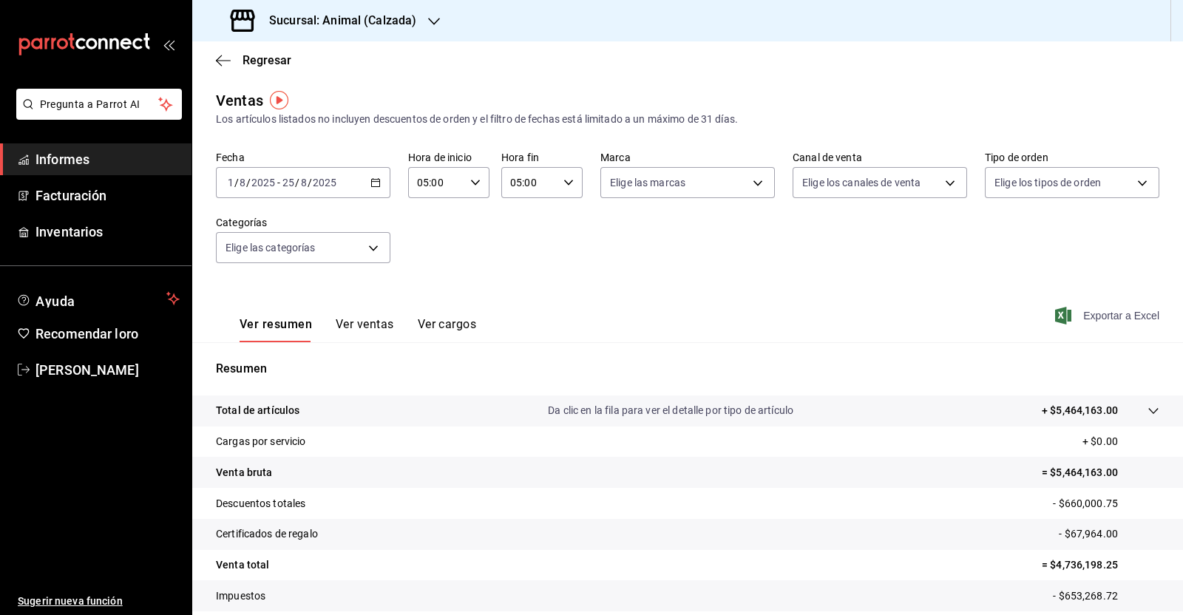
click at [1083, 314] on font "Exportar a Excel" at bounding box center [1121, 316] width 76 height 12
click at [222, 57] on icon "button" at bounding box center [223, 60] width 15 height 13
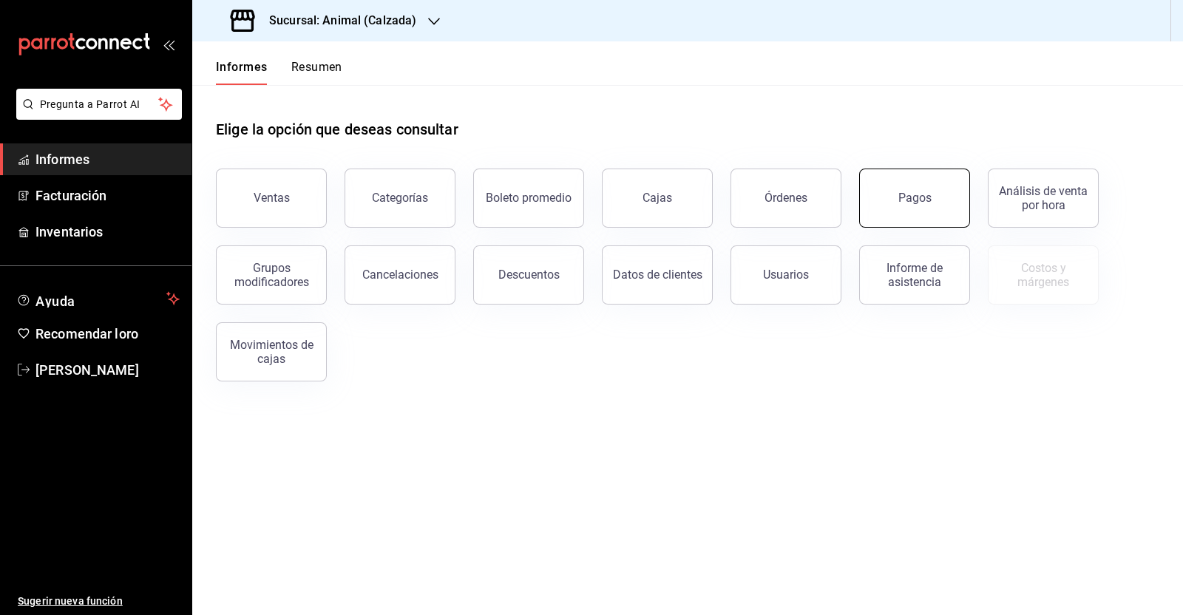
click at [902, 205] on button "Pagos" at bounding box center [914, 198] width 111 height 59
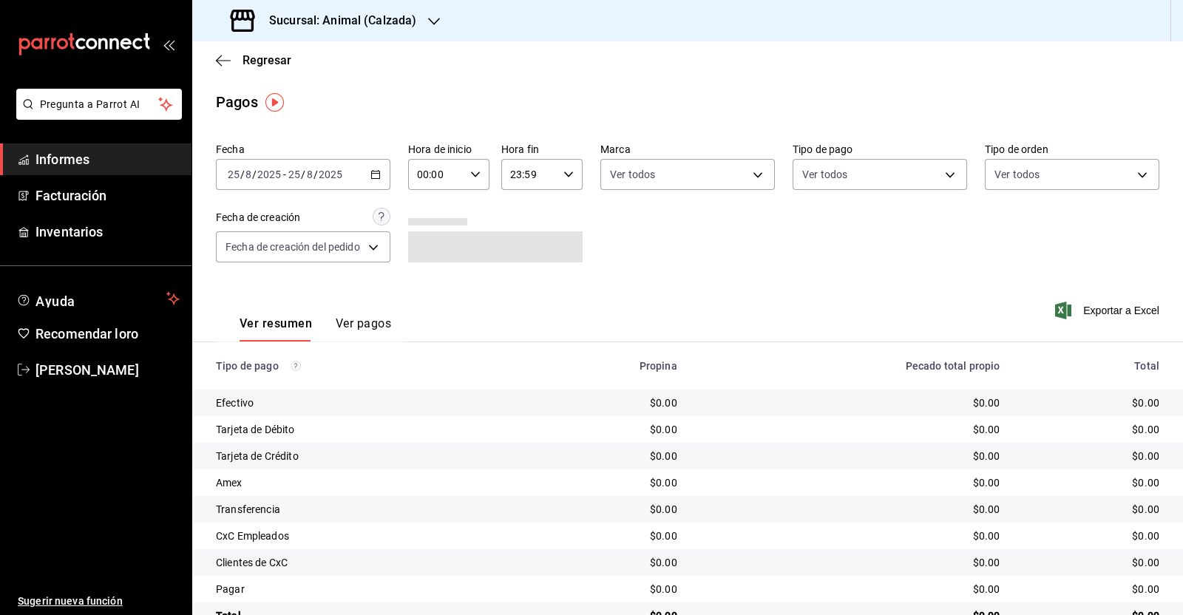
click at [382, 176] on div "2025-08-25 25 / 8 / 2025 - 2025-08-25 25 / 8 / 2025" at bounding box center [303, 174] width 175 height 31
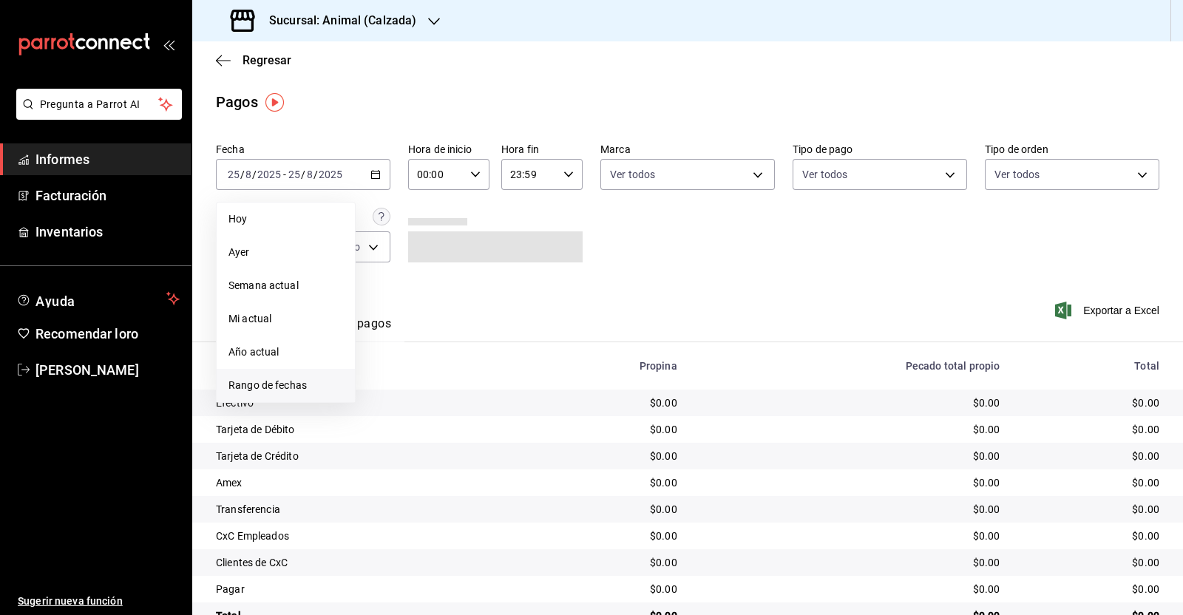
click at [284, 389] on font "Rango de fechas" at bounding box center [268, 385] width 78 height 12
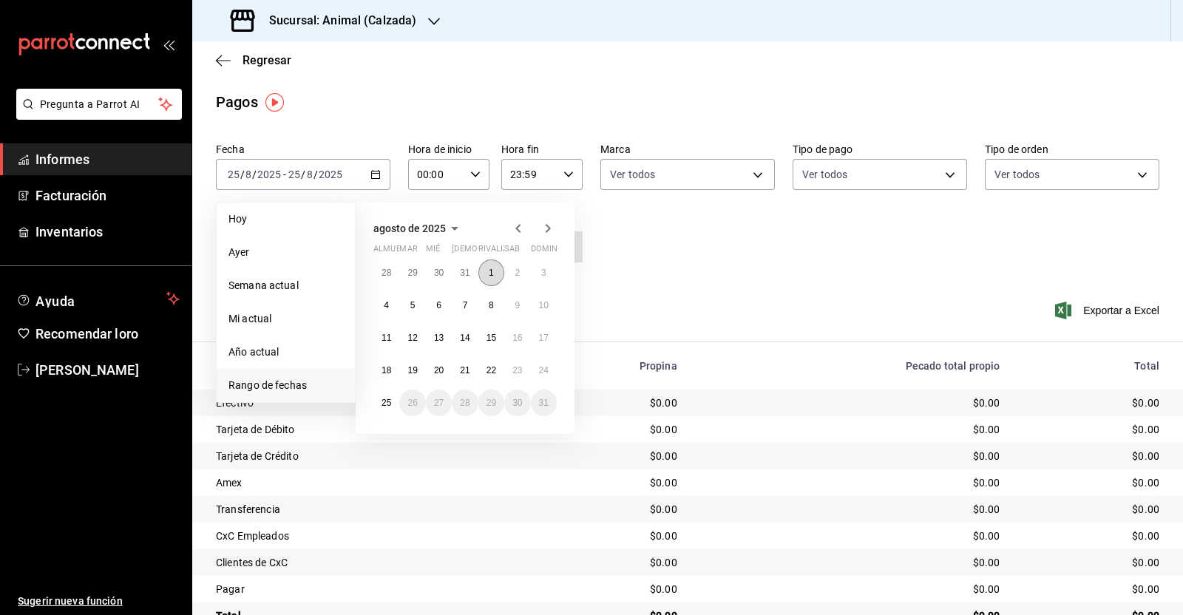
click at [496, 273] on button "1" at bounding box center [491, 273] width 26 height 27
click at [376, 407] on button "25" at bounding box center [386, 403] width 26 height 27
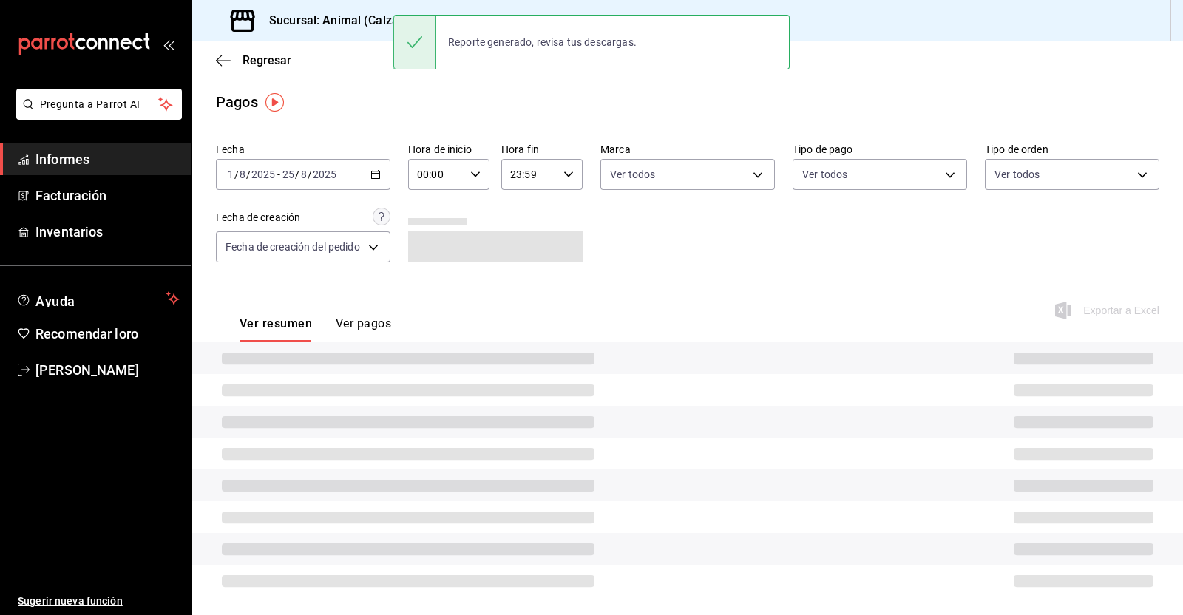
click at [476, 176] on icon "button" at bounding box center [475, 174] width 10 height 10
click at [424, 300] on font "05" at bounding box center [428, 298] width 12 height 12
type input "05:00"
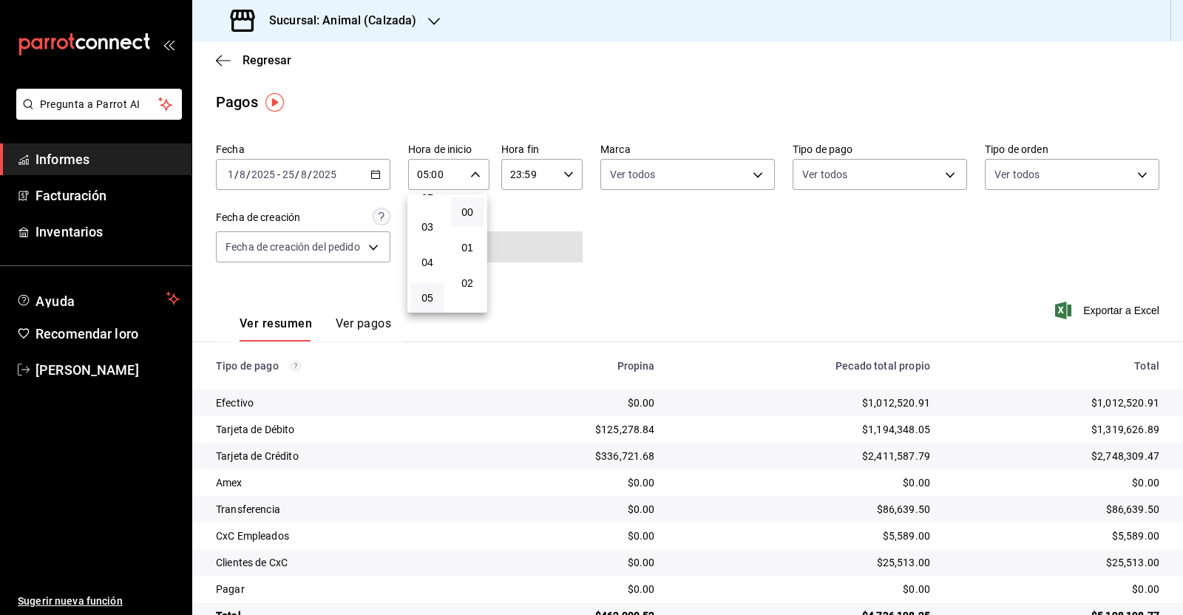
click at [568, 172] on div at bounding box center [591, 307] width 1183 height 615
click at [564, 177] on icon "button" at bounding box center [569, 174] width 10 height 10
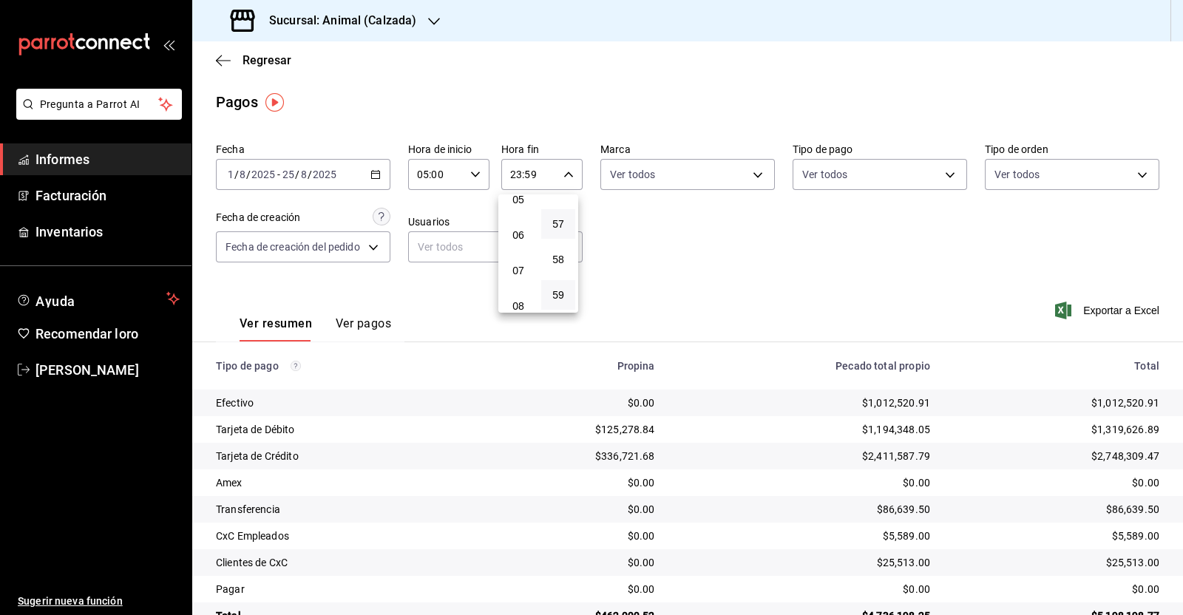
click at [514, 206] on font "05" at bounding box center [519, 200] width 12 height 12
drag, startPoint x: 556, startPoint y: 210, endPoint x: 664, endPoint y: 240, distance: 112.2
click at [558, 210] on font "00" at bounding box center [558, 212] width 12 height 12
type input "05:00"
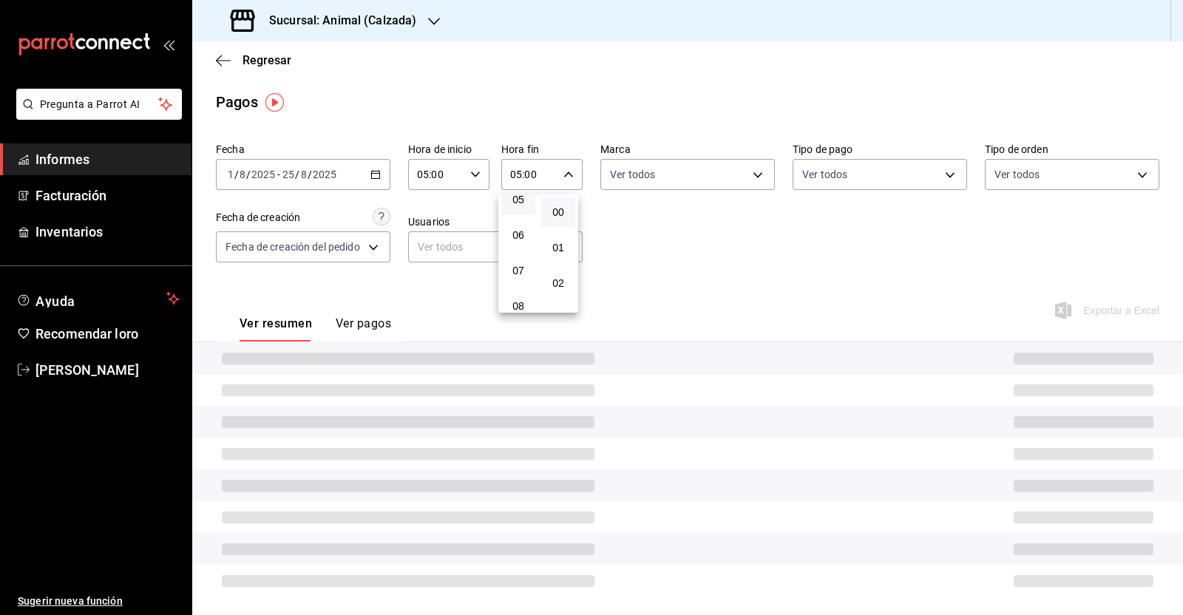
click at [671, 241] on div at bounding box center [591, 307] width 1183 height 615
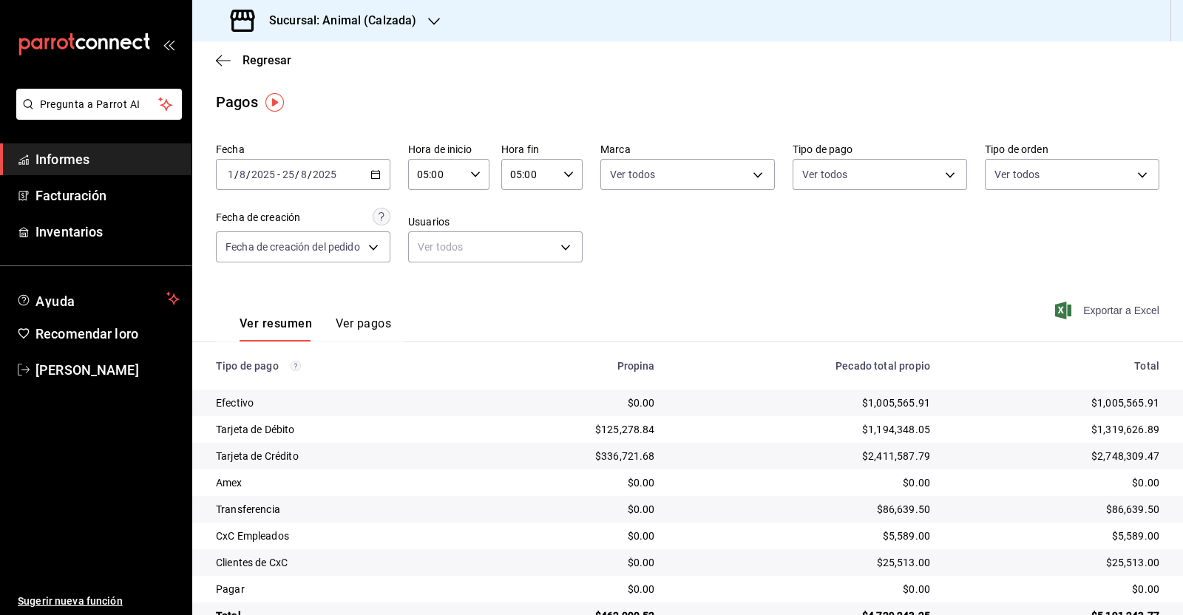
click at [1076, 304] on span "Exportar a Excel" at bounding box center [1108, 311] width 101 height 18
click at [220, 58] on icon "button" at bounding box center [223, 60] width 15 height 13
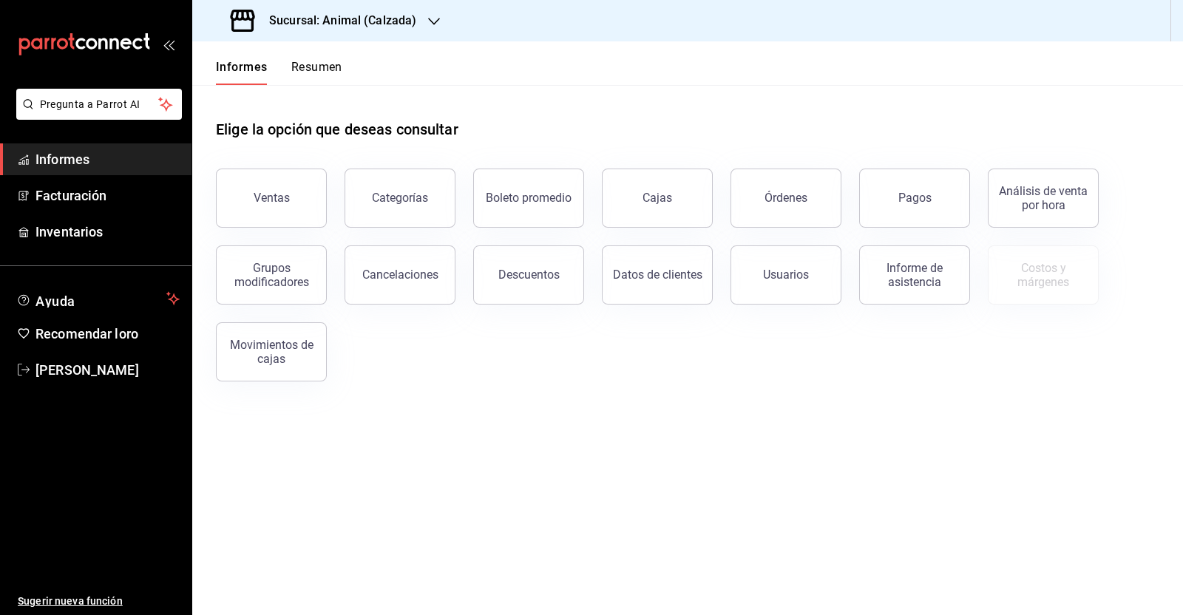
click at [411, 20] on font "Sucursal: Animal (Calzada)" at bounding box center [342, 20] width 147 height 14
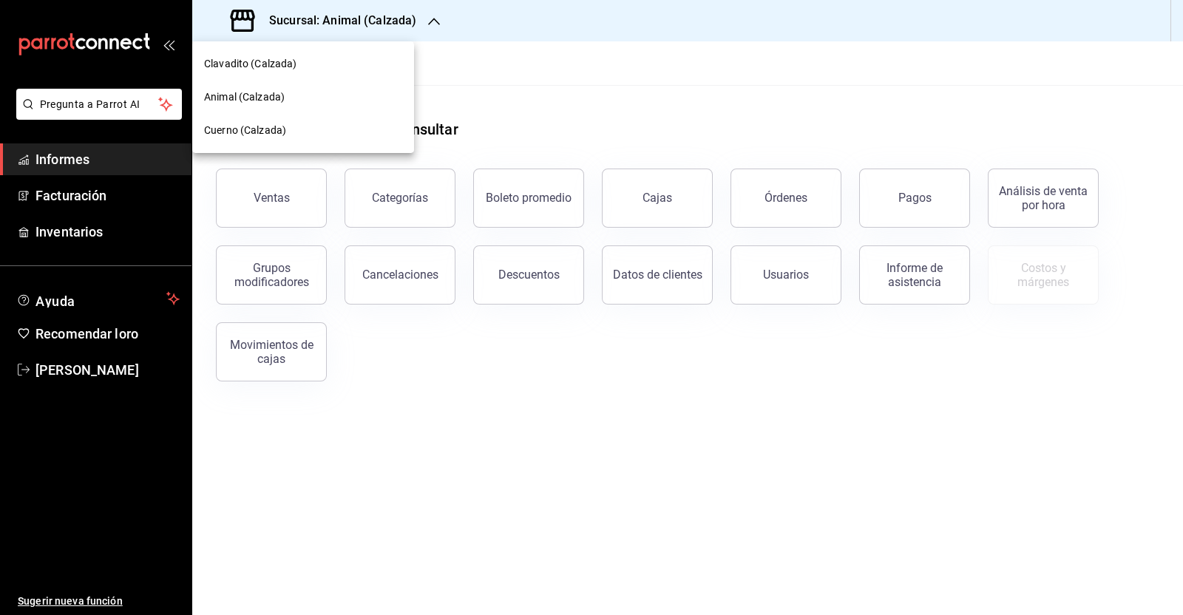
click at [237, 135] on font "Cuerno (Calzada)" at bounding box center [245, 130] width 82 height 12
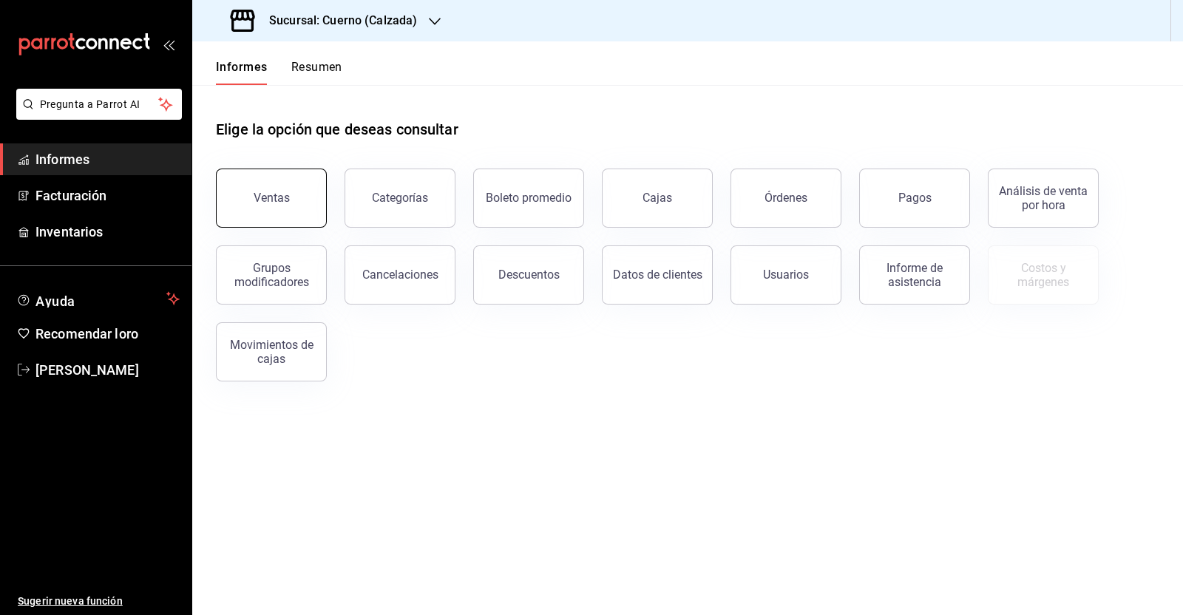
click at [280, 202] on font "Ventas" at bounding box center [272, 198] width 36 height 14
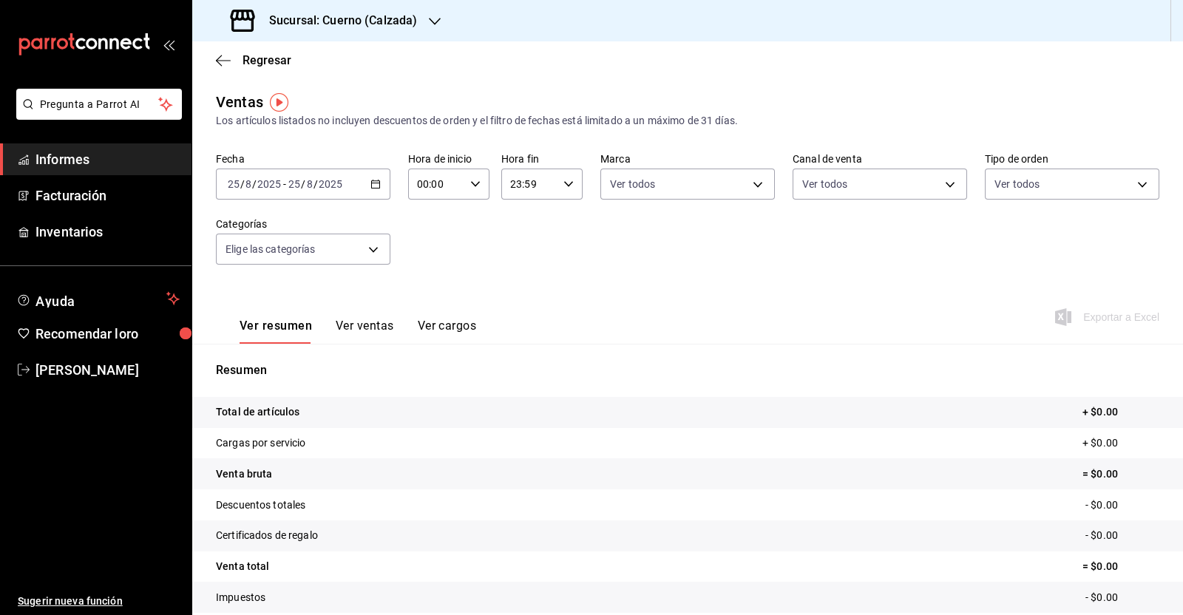
click at [374, 180] on \(Stroke\) "button" at bounding box center [375, 184] width 9 height 8
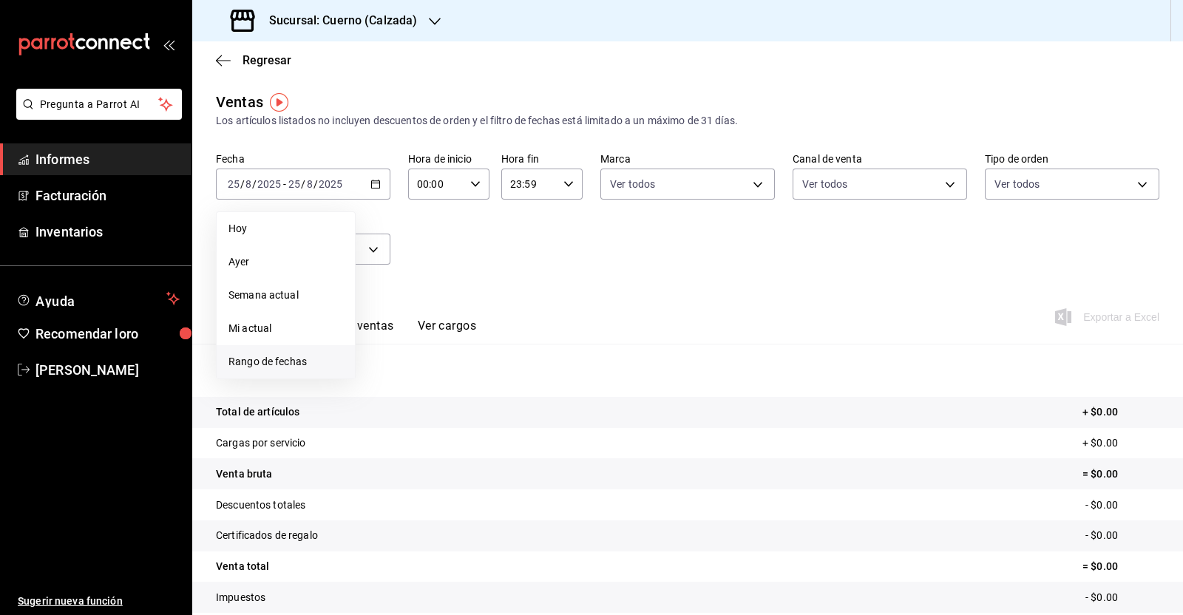
click at [296, 358] on font "Rango de fechas" at bounding box center [268, 362] width 78 height 12
click at [503, 281] on button "1" at bounding box center [491, 282] width 26 height 27
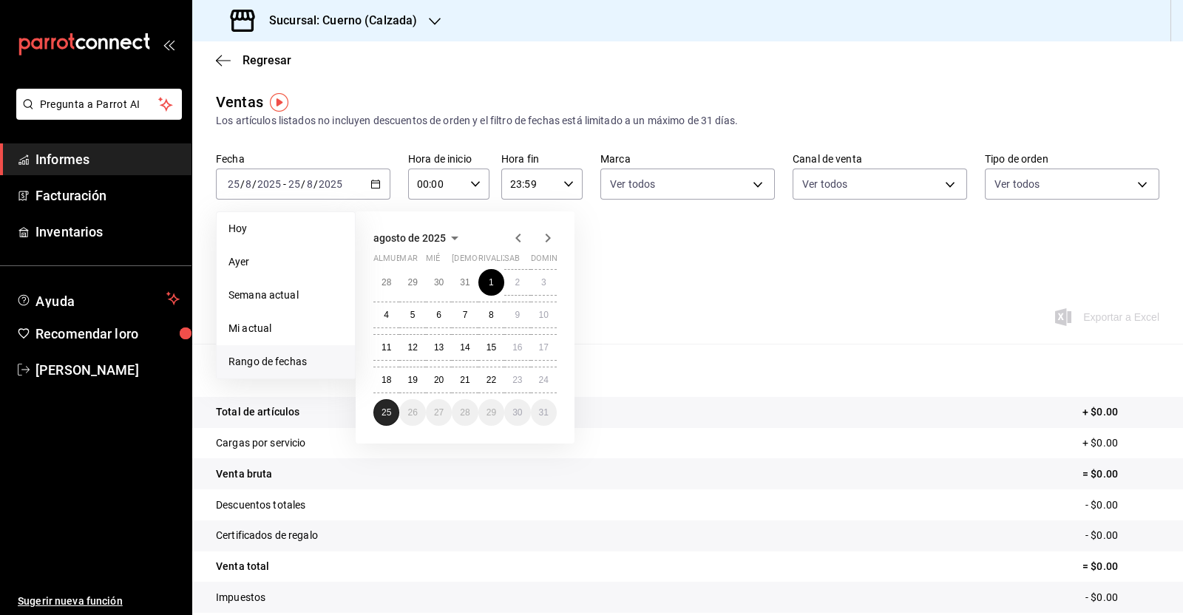
click at [385, 413] on font "25" at bounding box center [387, 412] width 10 height 10
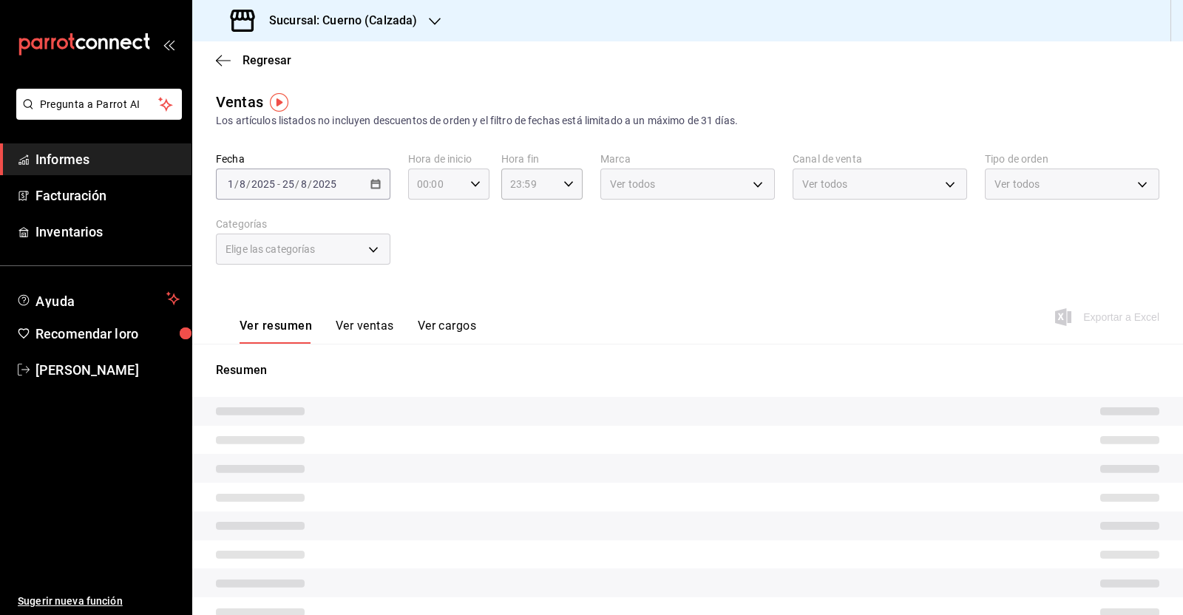
click at [476, 180] on icon "button" at bounding box center [475, 184] width 10 height 10
click at [422, 216] on font "05" at bounding box center [425, 215] width 12 height 12
type input "05:00"
click at [566, 186] on div at bounding box center [591, 307] width 1183 height 615
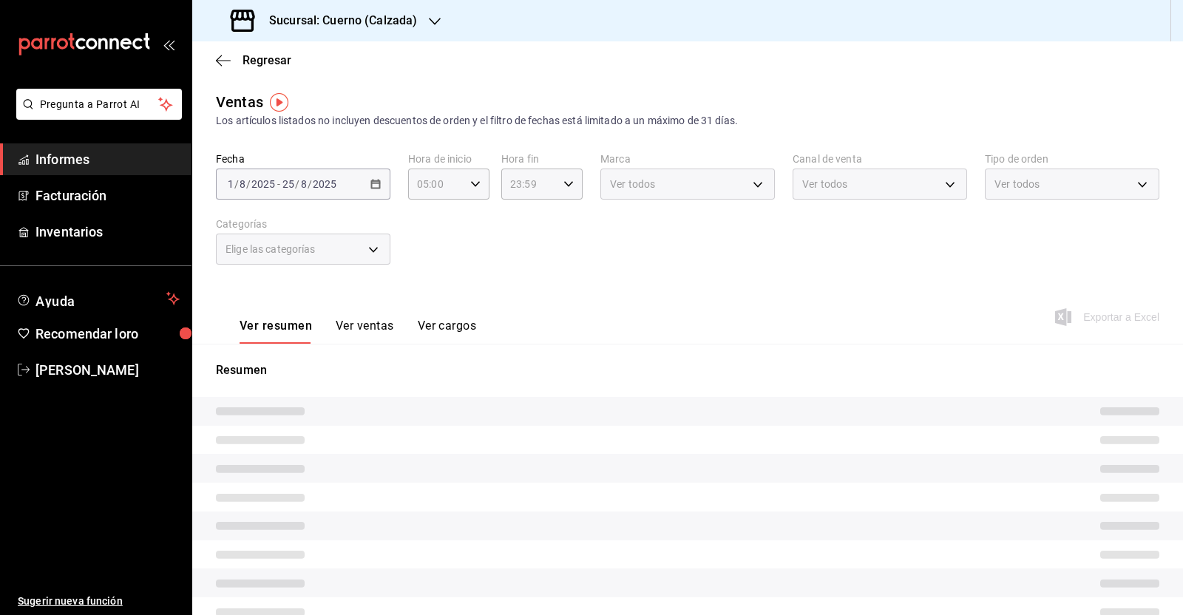
click at [566, 186] on div "00 01 02 03 04 05 06 07 08 09 10 11 12 13 14 15 16 17 18 19 20 21 22 23 00 01 0…" at bounding box center [591, 309] width 1183 height 611
click at [556, 189] on div "23:59 Hora fin" at bounding box center [541, 184] width 81 height 31
click at [516, 297] on button "05" at bounding box center [517, 302] width 34 height 30
click at [563, 226] on span "00" at bounding box center [557, 222] width 16 height 12
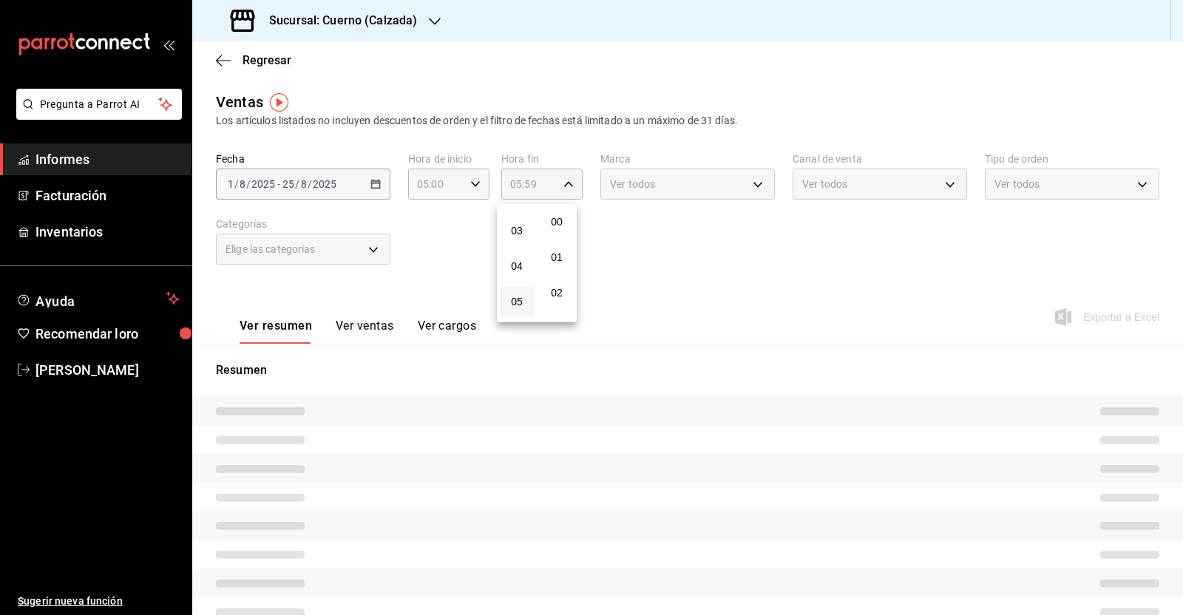
type input "05:00"
click at [655, 288] on div at bounding box center [591, 307] width 1183 height 615
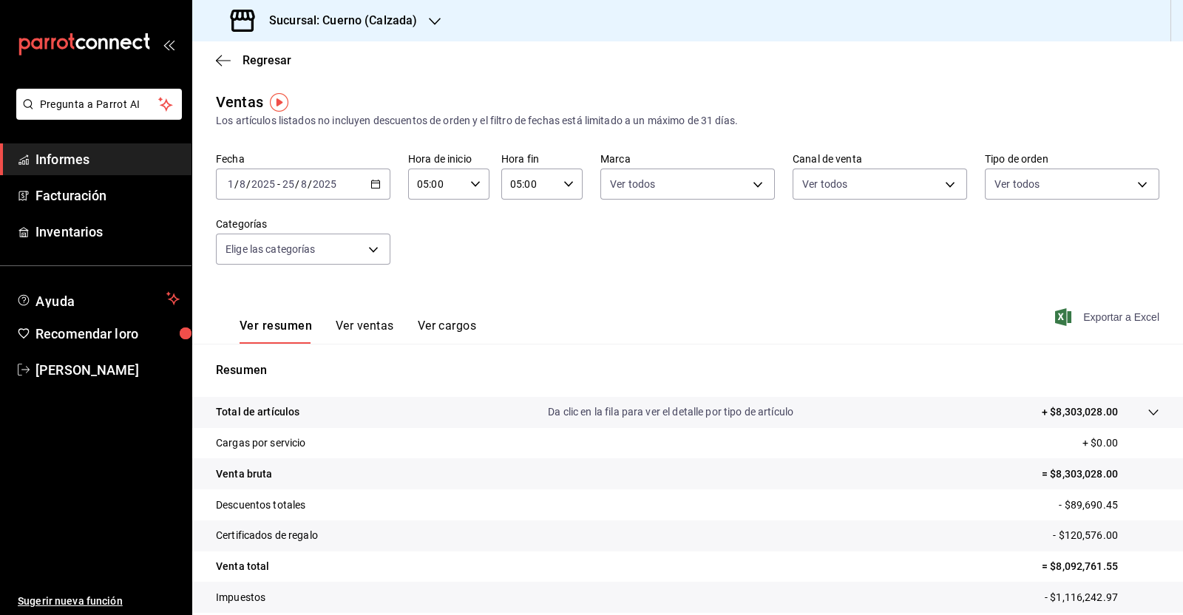
click at [1097, 312] on font "Exportar a Excel" at bounding box center [1121, 317] width 76 height 12
click at [217, 66] on icon "button" at bounding box center [223, 60] width 15 height 13
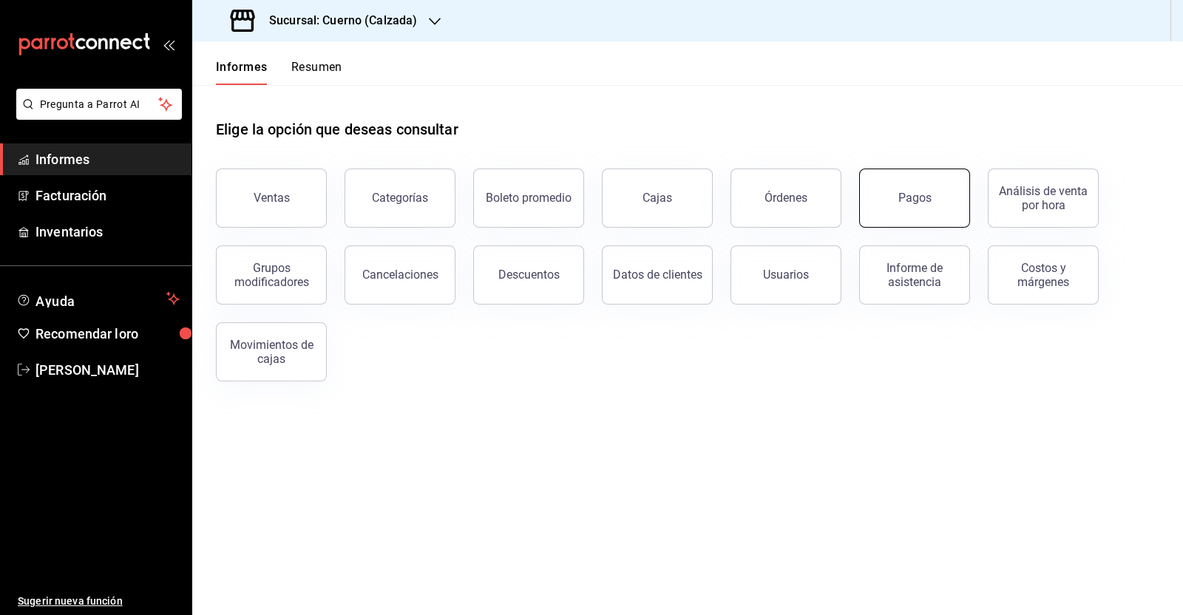
click at [912, 210] on button "Pagos" at bounding box center [914, 198] width 111 height 59
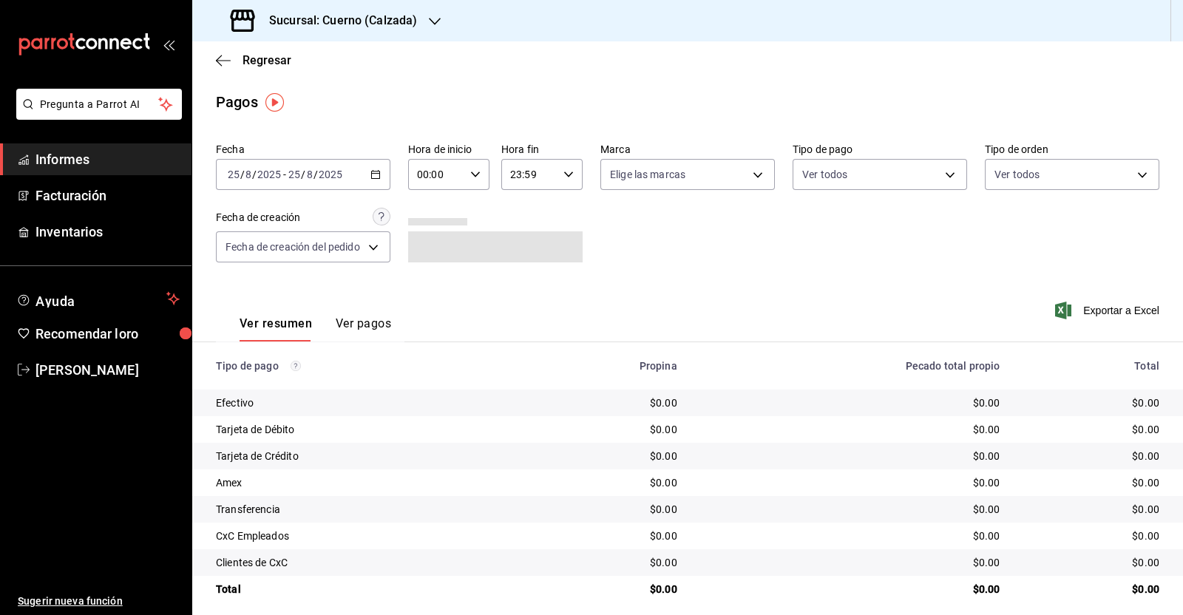
click at [377, 169] on div "2025-08-25 25 / 8 / 2025 - 2025-08-25 25 / 8 / 2025" at bounding box center [303, 174] width 175 height 31
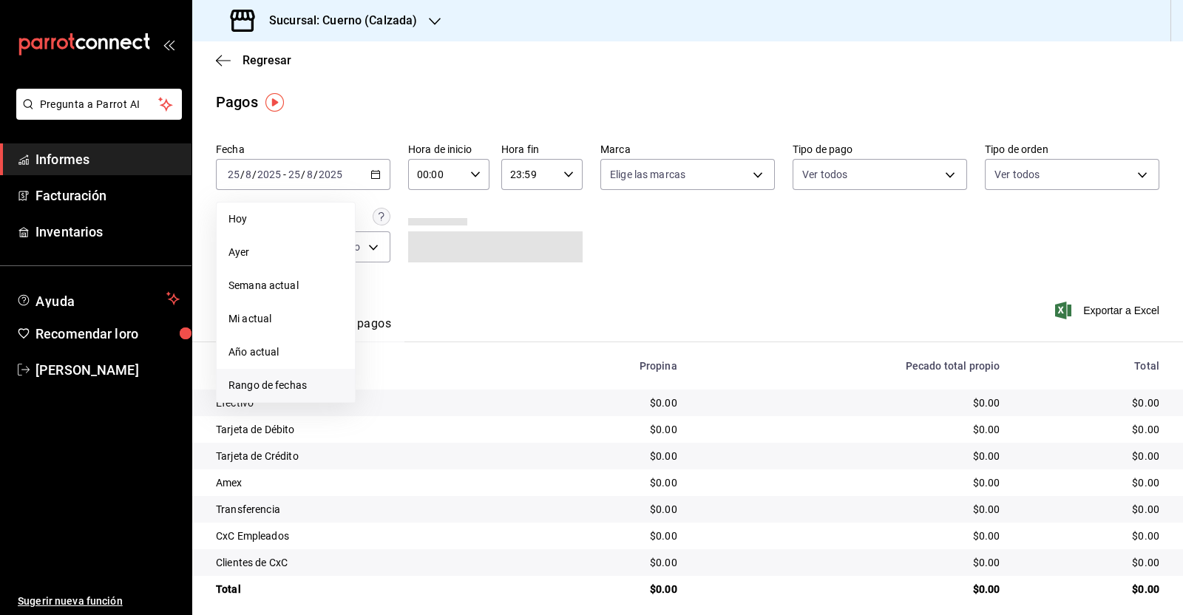
click at [308, 385] on span "Rango de fechas" at bounding box center [286, 386] width 115 height 16
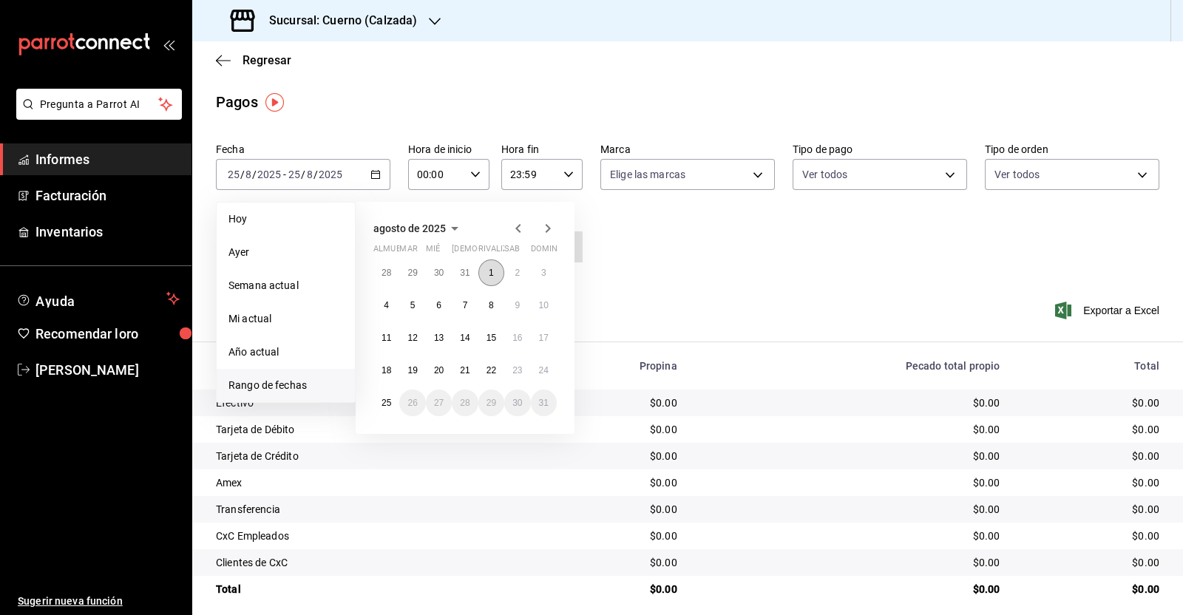
click at [494, 273] on button "1" at bounding box center [491, 273] width 26 height 27
click at [385, 404] on abbr "25" at bounding box center [387, 403] width 10 height 10
click at [490, 270] on font "1" at bounding box center [491, 273] width 5 height 10
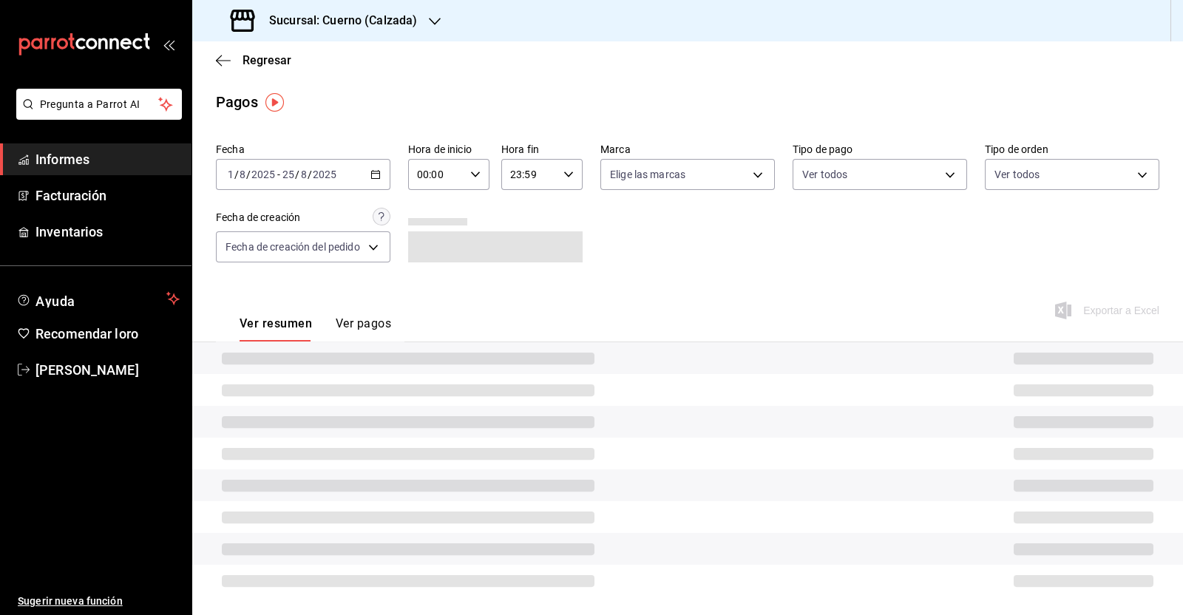
click at [473, 172] on icon "button" at bounding box center [475, 174] width 10 height 10
drag, startPoint x: 427, startPoint y: 297, endPoint x: 530, endPoint y: 217, distance: 129.1
click at [427, 298] on font "05" at bounding box center [428, 298] width 12 height 12
type input "05:00"
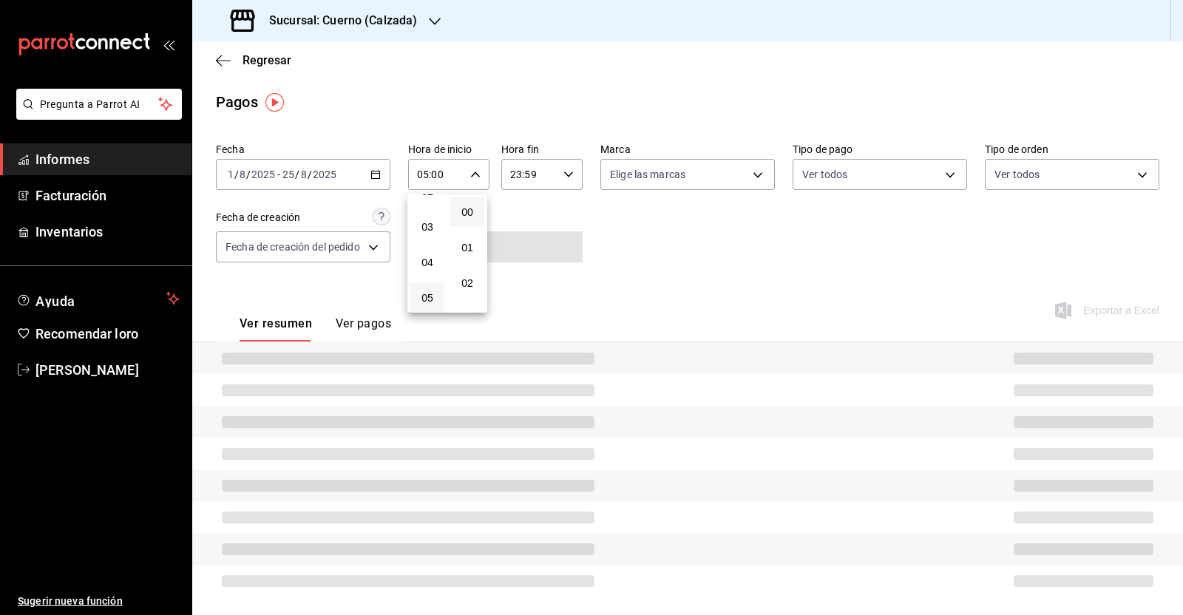
click at [566, 184] on div at bounding box center [591, 307] width 1183 height 615
click at [564, 171] on icon "button" at bounding box center [569, 174] width 10 height 10
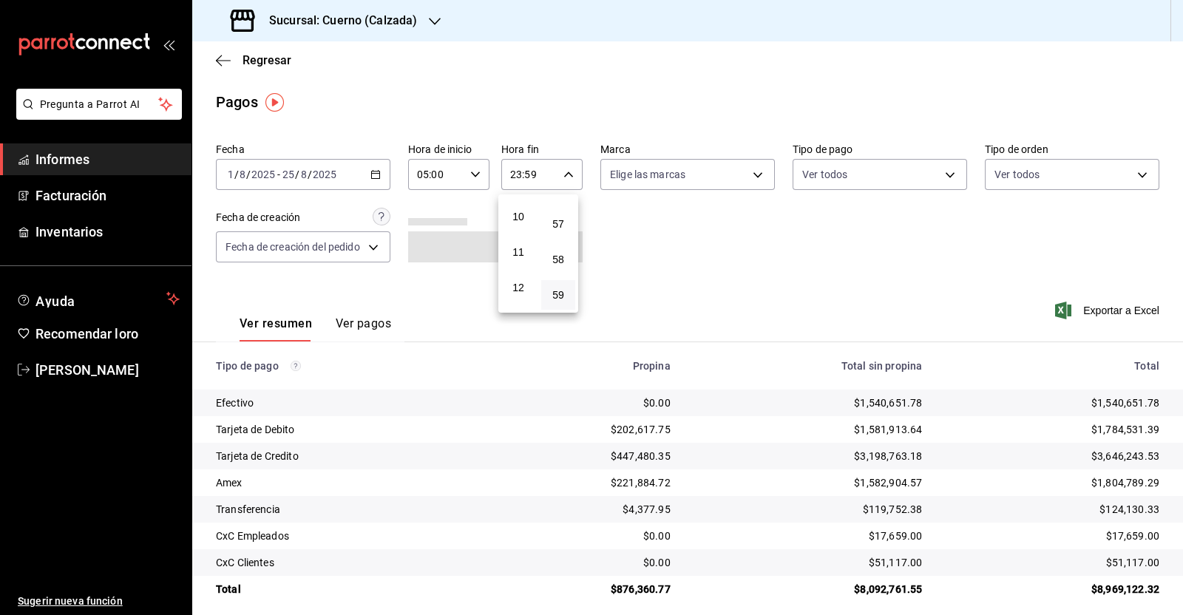
scroll to position [190, 0]
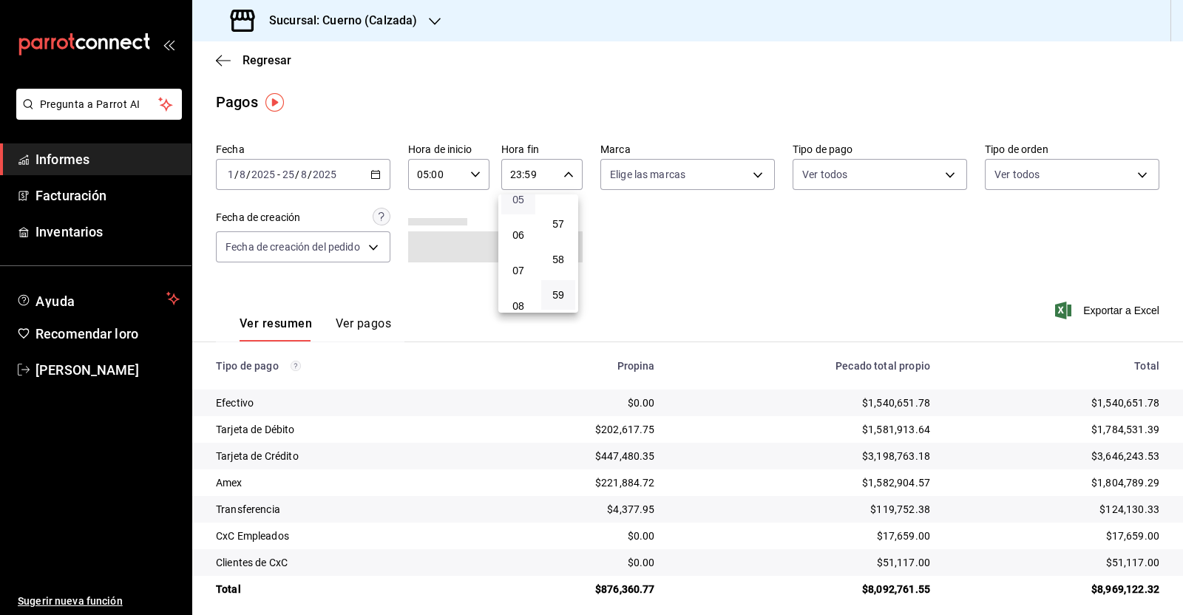
click at [518, 204] on font "05" at bounding box center [519, 200] width 12 height 12
click at [561, 218] on font "00" at bounding box center [558, 212] width 12 height 12
type input "05:00"
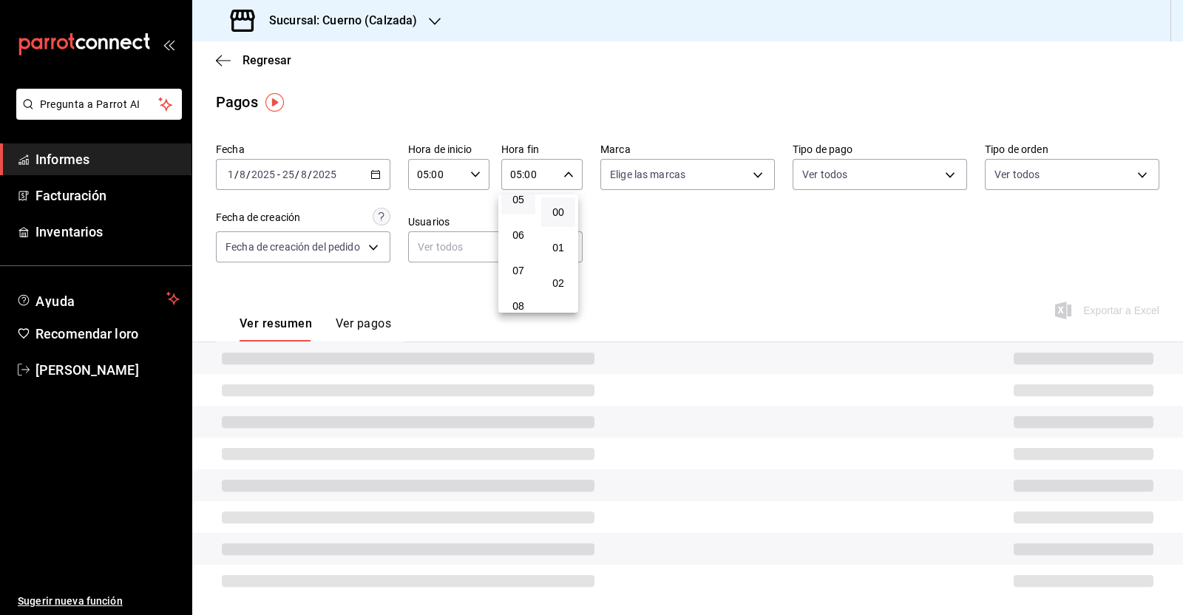
click at [691, 248] on div at bounding box center [591, 307] width 1183 height 615
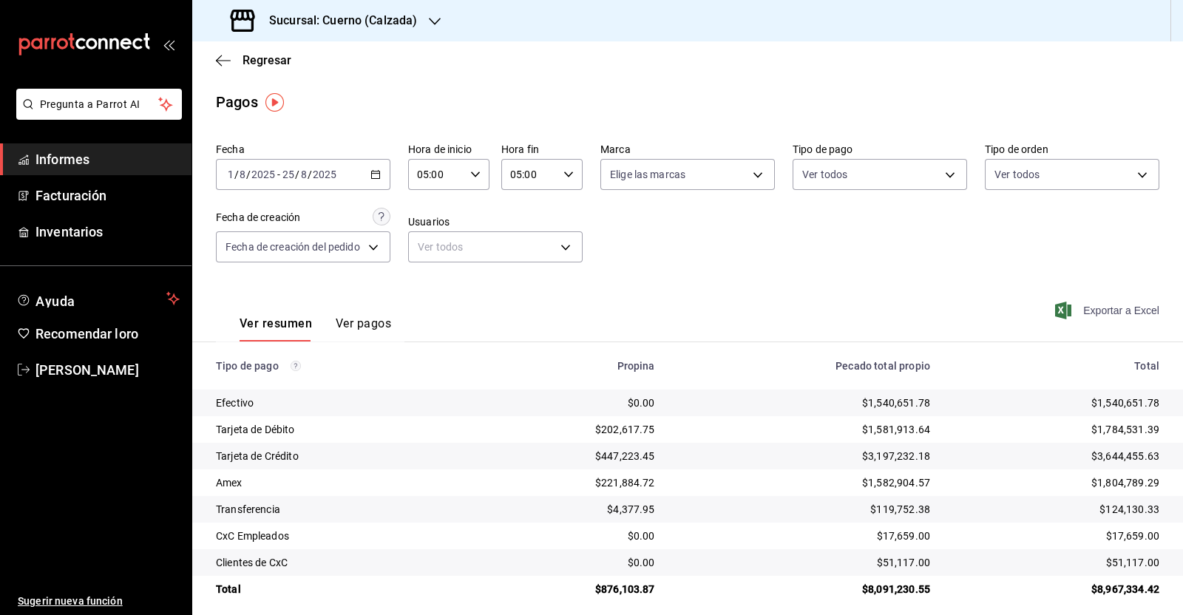
click at [1128, 312] on font "Exportar a Excel" at bounding box center [1121, 311] width 76 height 12
click at [218, 58] on icon "button" at bounding box center [223, 60] width 15 height 13
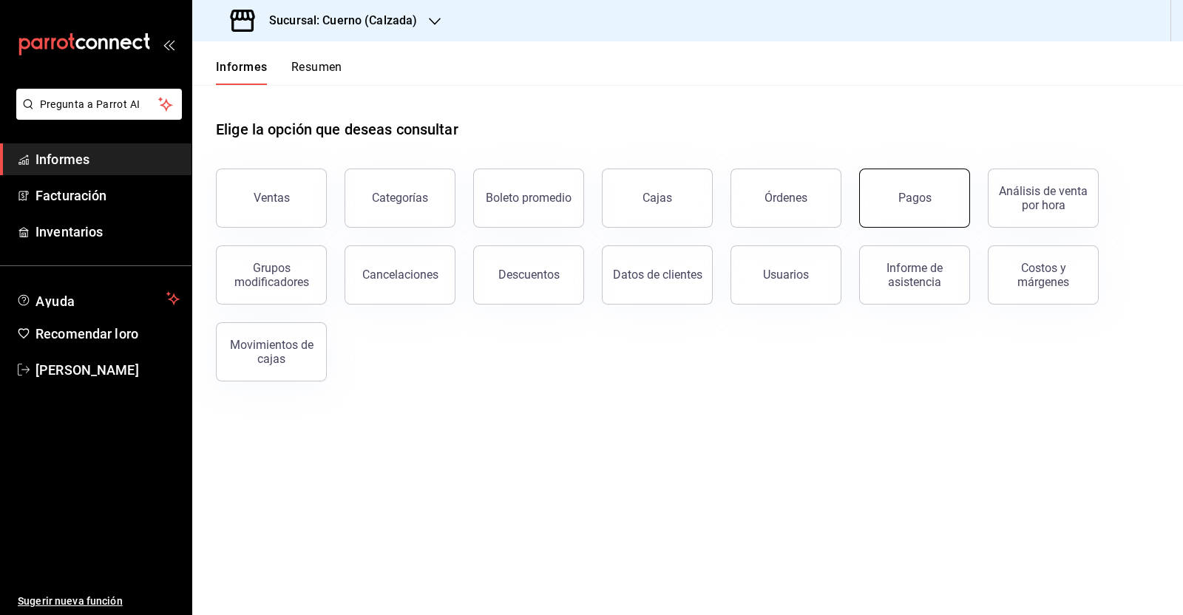
click at [886, 193] on button "Pagos" at bounding box center [914, 198] width 111 height 59
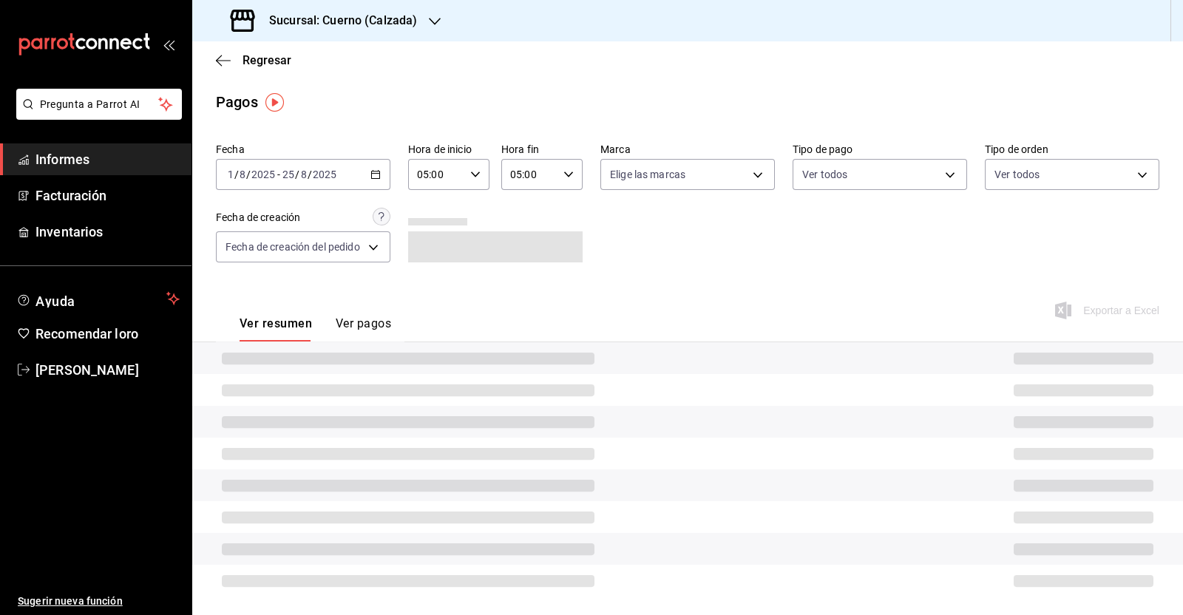
click at [374, 177] on icon "button" at bounding box center [376, 174] width 10 height 10
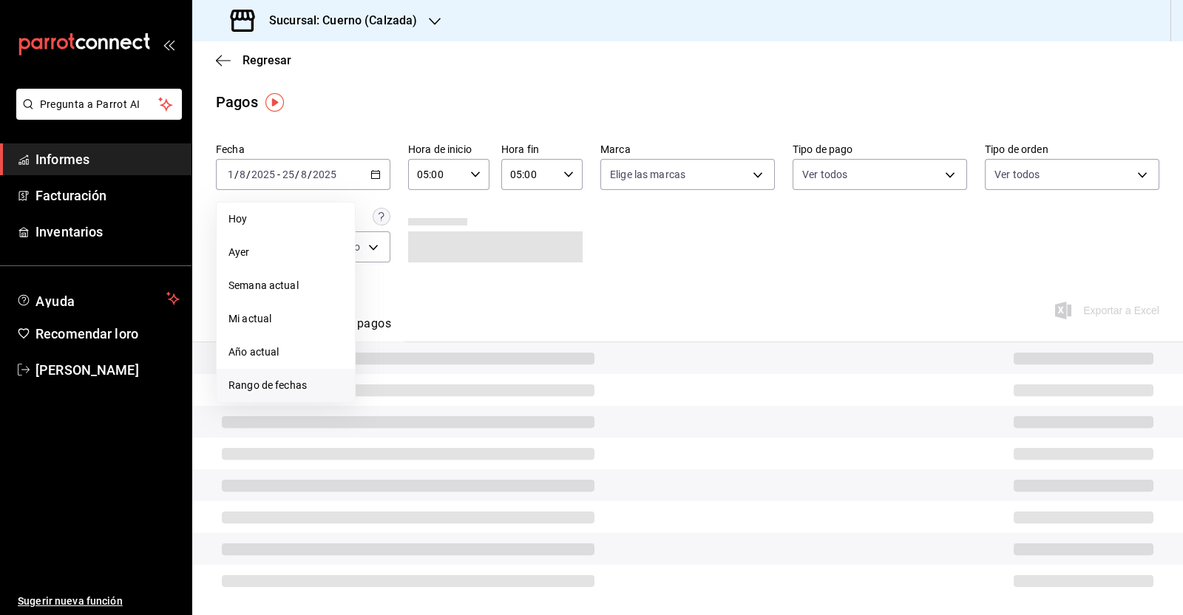
click at [303, 371] on li "Rango de fechas" at bounding box center [286, 385] width 138 height 33
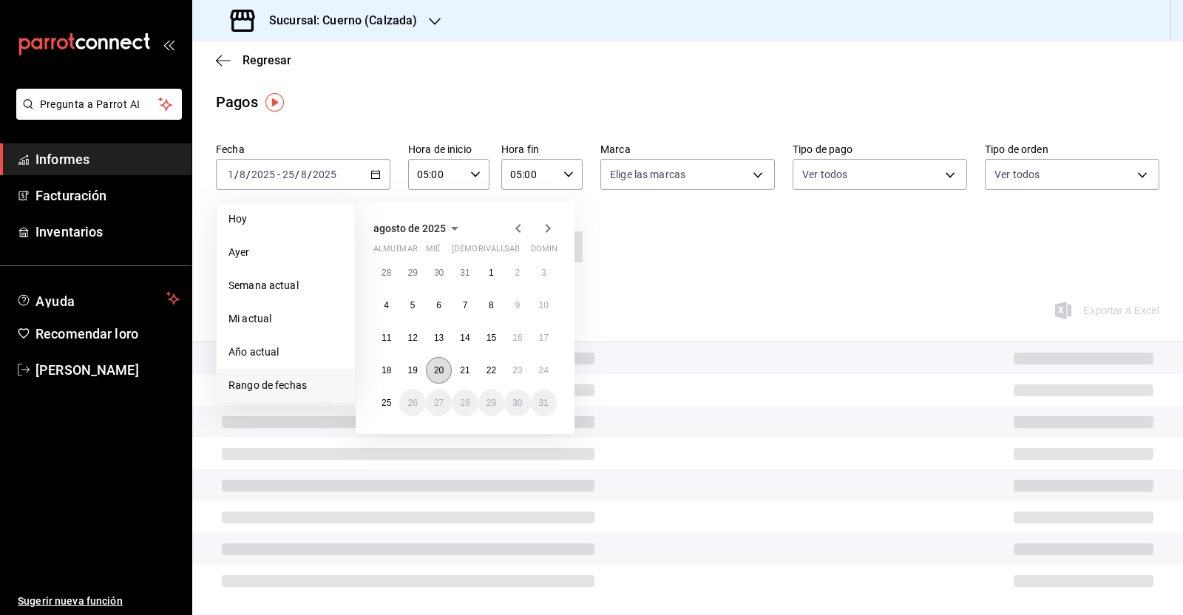
click at [435, 374] on font "20" at bounding box center [439, 370] width 10 height 10
click at [457, 371] on button "21" at bounding box center [465, 370] width 26 height 27
type input "00:00"
type input "23:59"
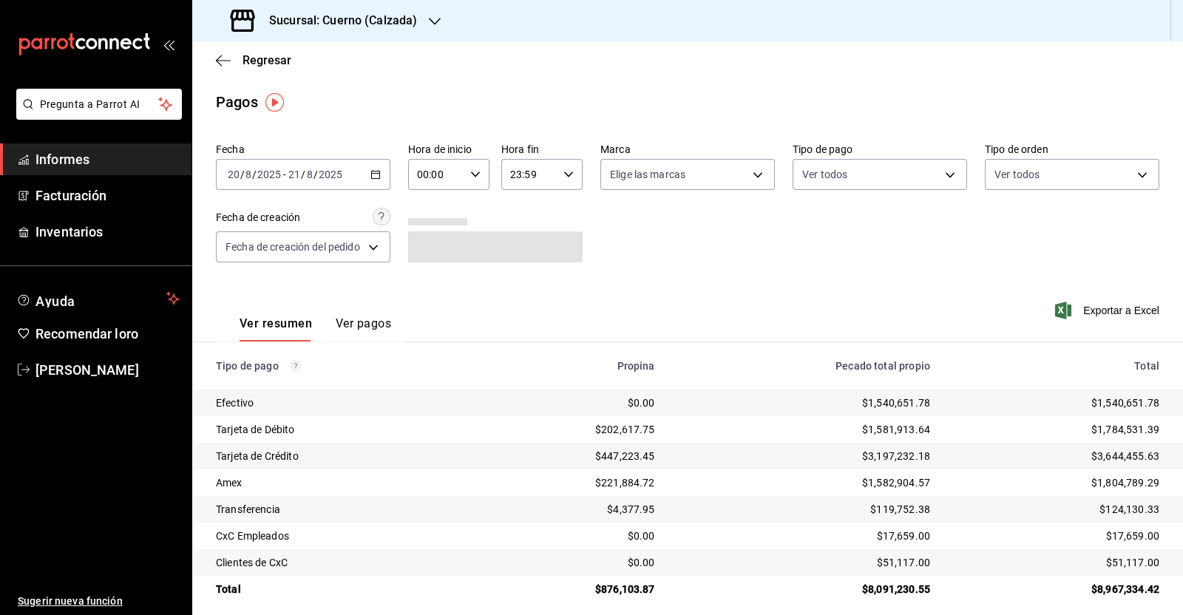
click at [473, 177] on icon "button" at bounding box center [475, 174] width 10 height 10
click at [430, 212] on font "05" at bounding box center [428, 206] width 12 height 12
type input "05:00"
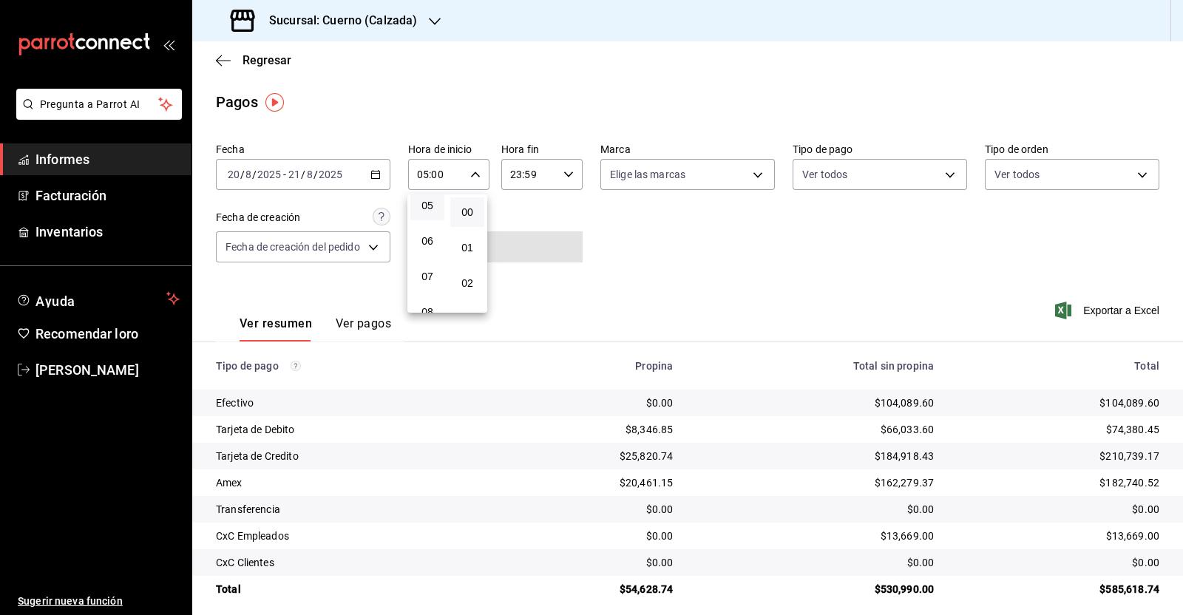
click at [573, 173] on div at bounding box center [591, 307] width 1183 height 615
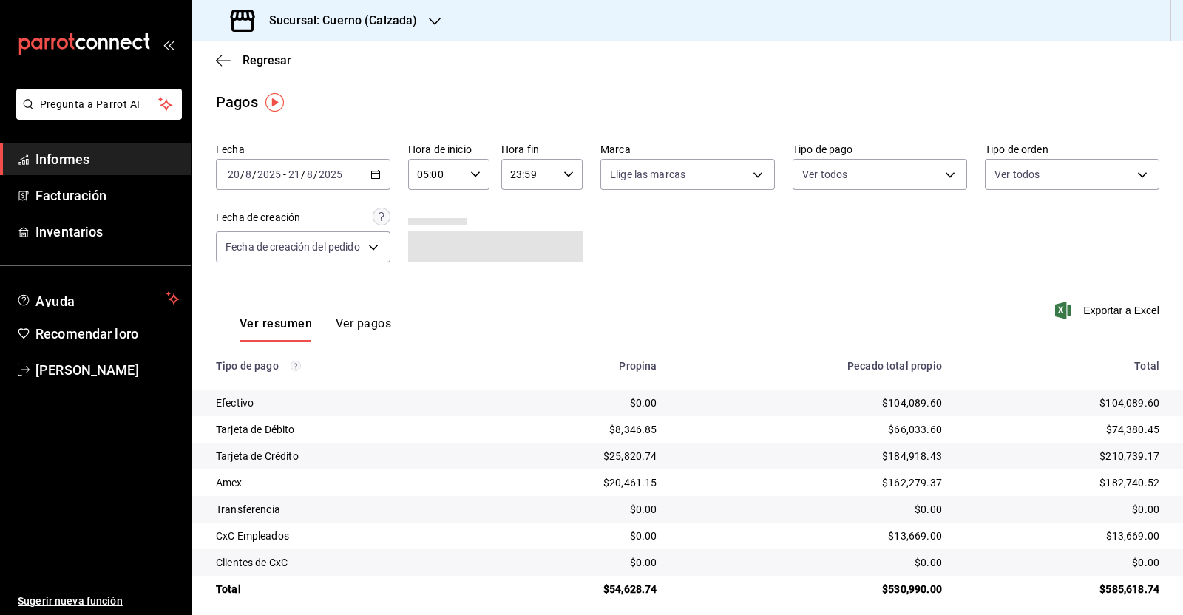
click at [564, 175] on icon "button" at bounding box center [569, 174] width 10 height 10
click at [519, 283] on button "05" at bounding box center [518, 292] width 34 height 30
click at [565, 214] on span "00" at bounding box center [558, 212] width 16 height 12
type input "05:00"
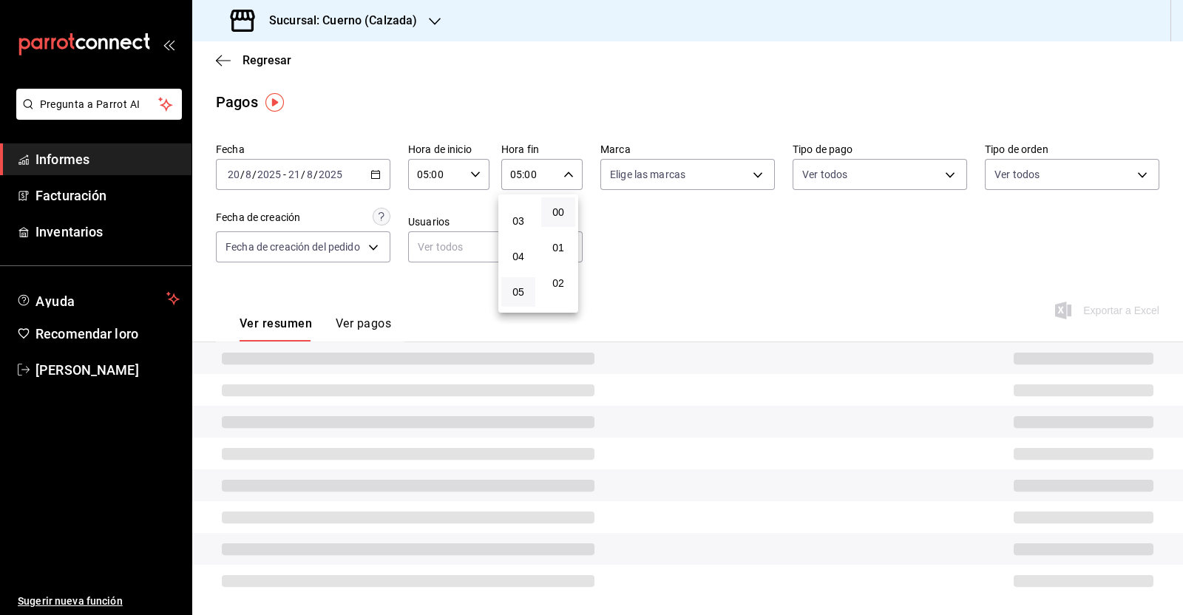
click at [677, 258] on div at bounding box center [591, 307] width 1183 height 615
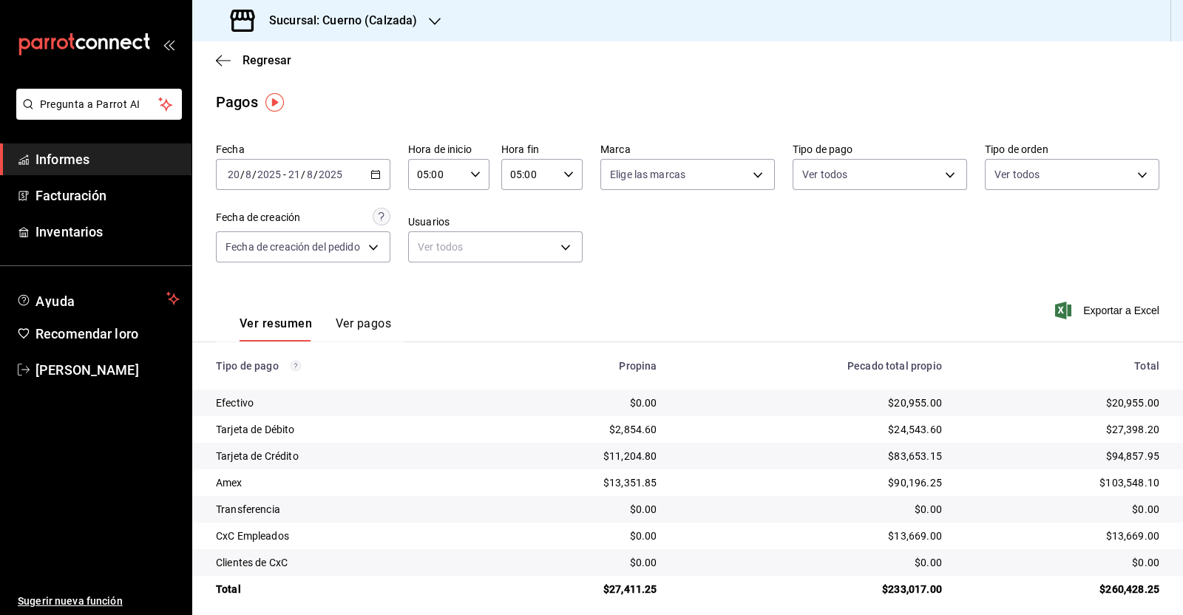
scroll to position [11, 0]
